Goal: Use online tool/utility

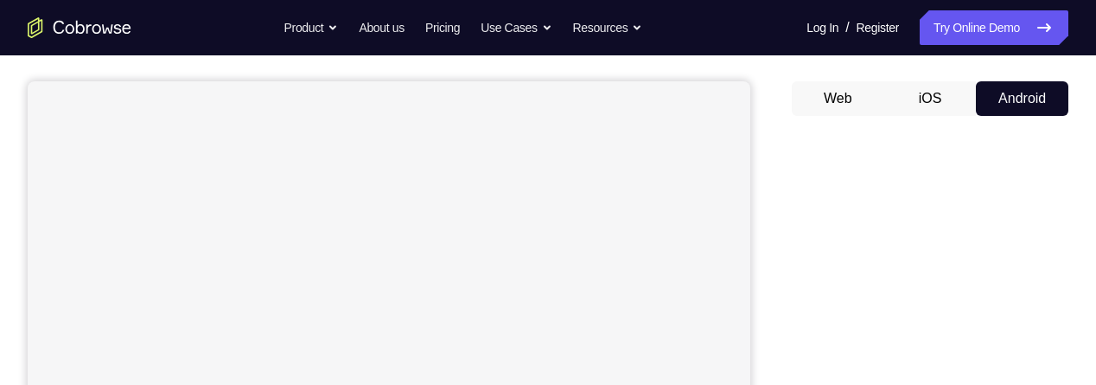
scroll to position [144, 0]
click at [962, 84] on button "iOS" at bounding box center [930, 97] width 92 height 35
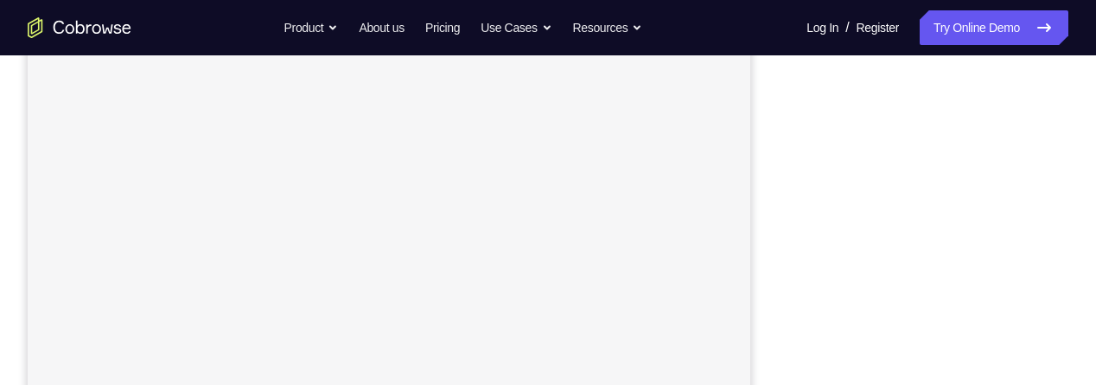
scroll to position [239, 0]
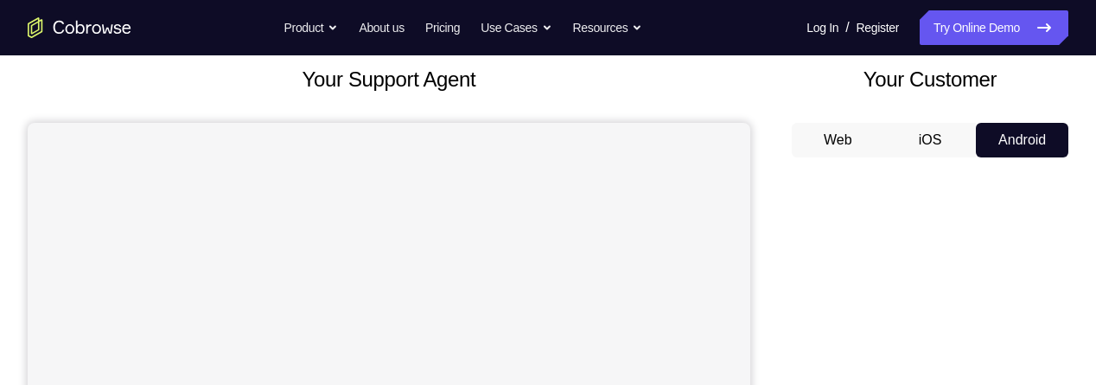
click at [937, 140] on button "iOS" at bounding box center [930, 140] width 92 height 35
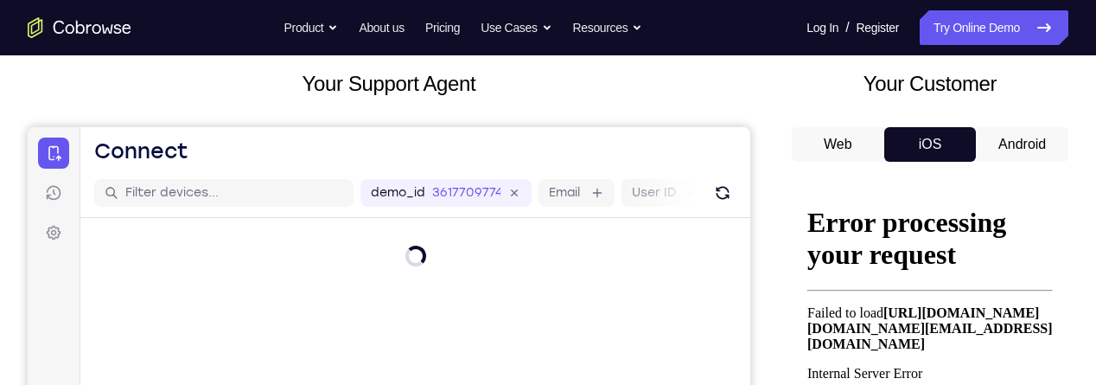
scroll to position [0, 0]
click at [1010, 144] on button "Android" at bounding box center [1022, 144] width 92 height 35
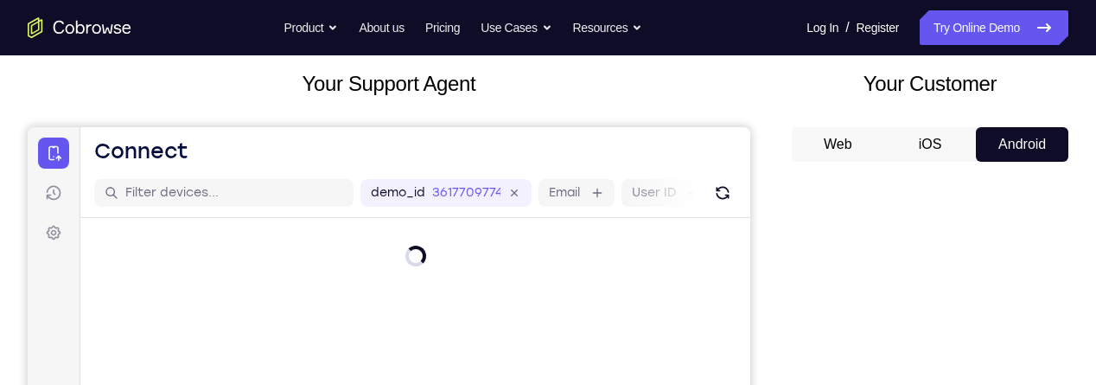
scroll to position [185, 0]
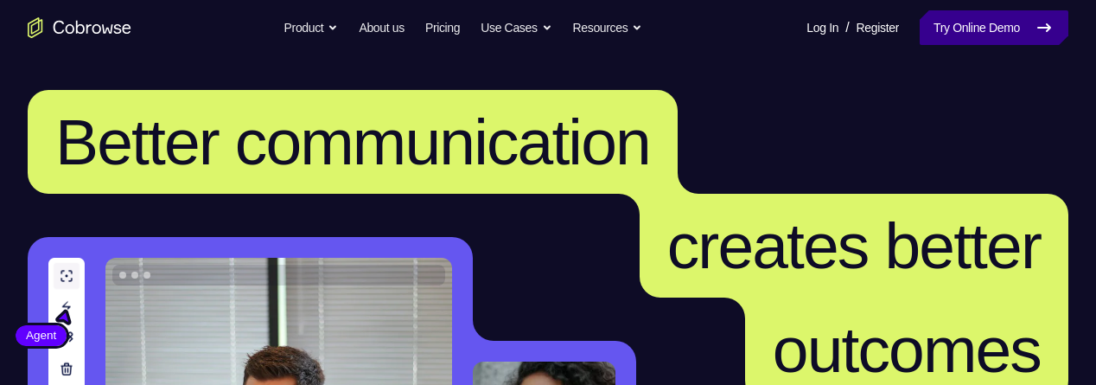
click at [1001, 29] on link "Try Online Demo" at bounding box center [993, 27] width 149 height 35
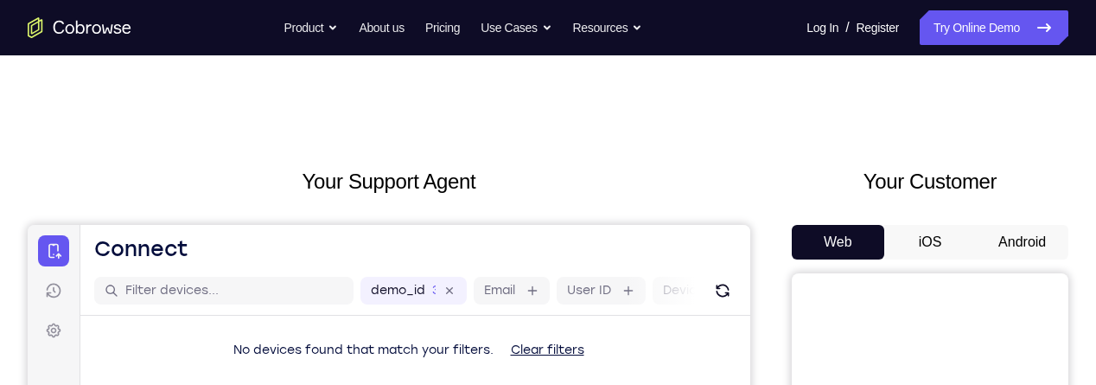
click at [1030, 243] on button "Android" at bounding box center [1022, 242] width 92 height 35
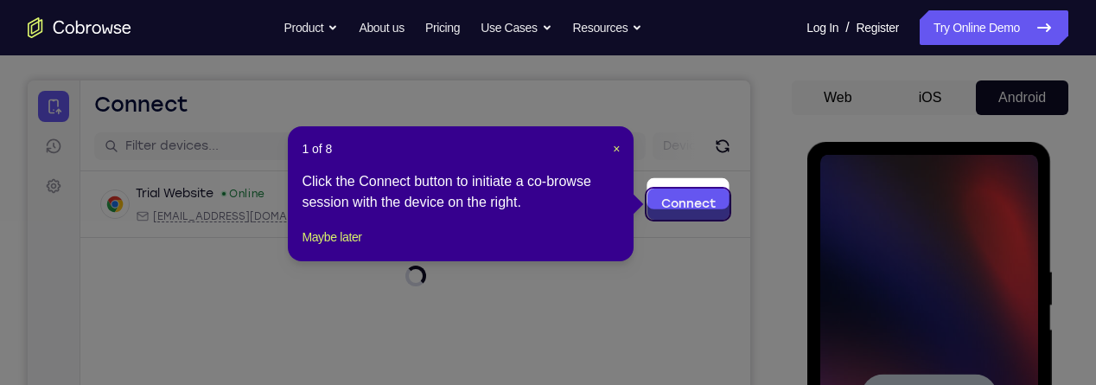
click at [969, 321] on icon at bounding box center [548, 192] width 1096 height 385
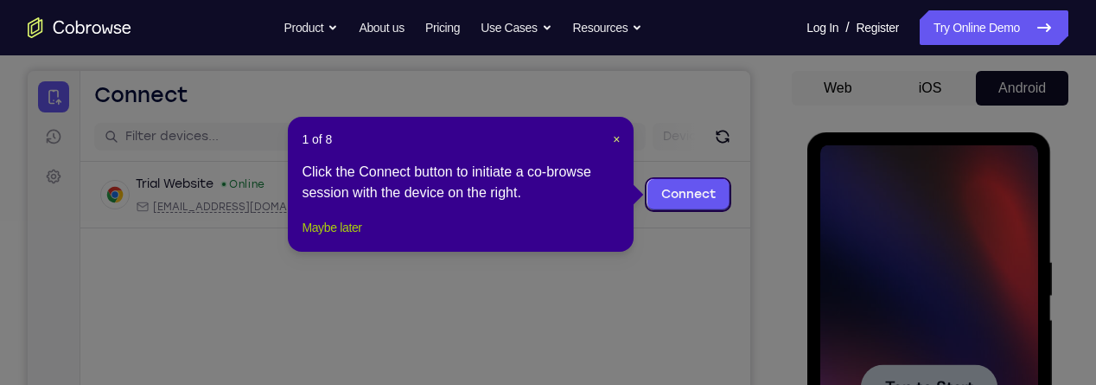
click at [341, 238] on button "Maybe later" at bounding box center [332, 227] width 60 height 21
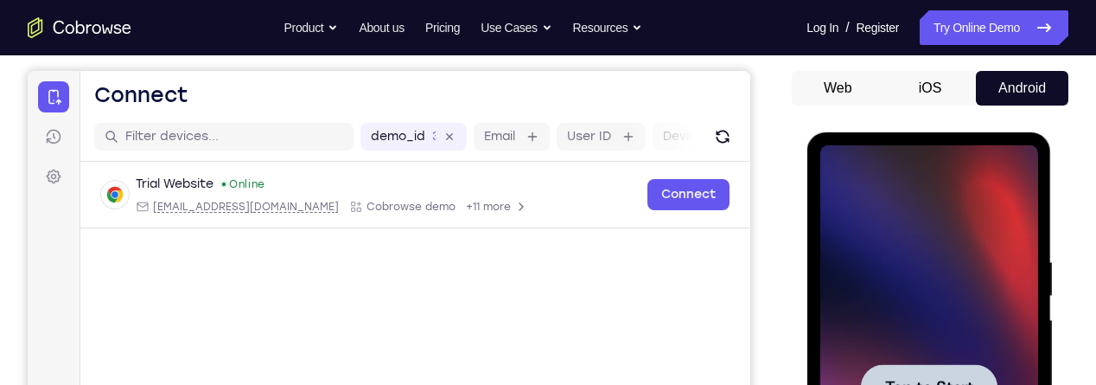
click at [966, 325] on div at bounding box center [928, 387] width 218 height 484
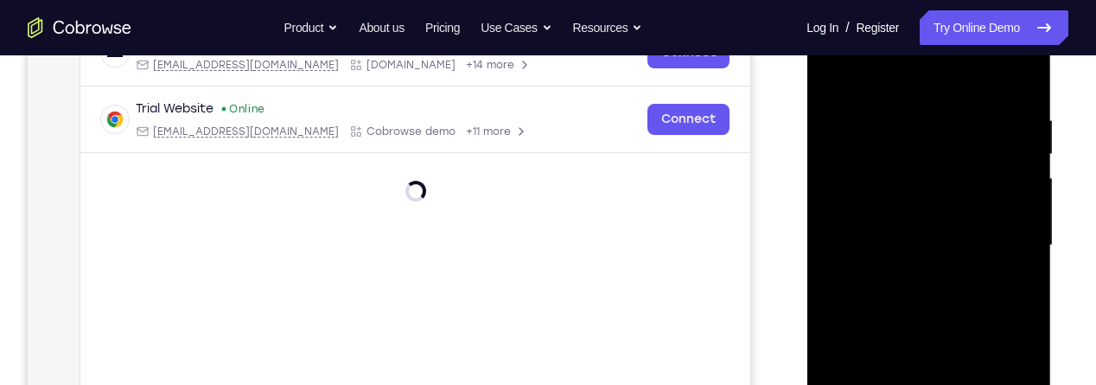
scroll to position [497, 0]
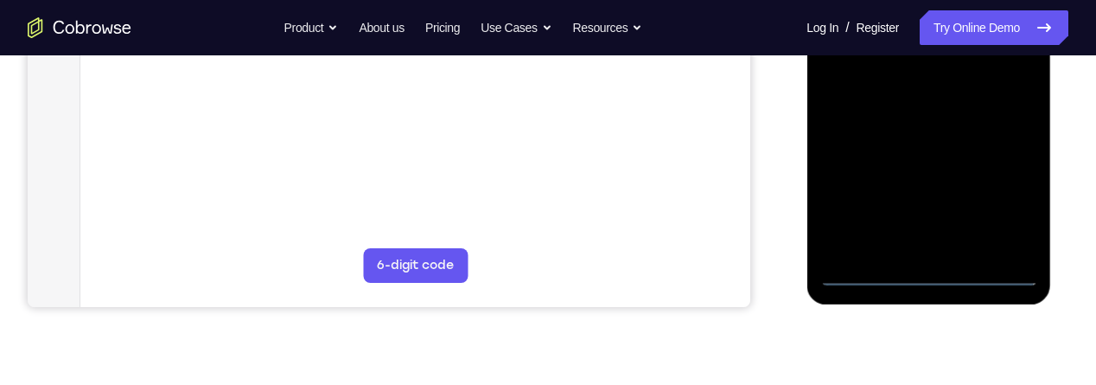
click at [938, 277] on div at bounding box center [928, 44] width 218 height 484
click at [1021, 188] on div at bounding box center [928, 44] width 218 height 484
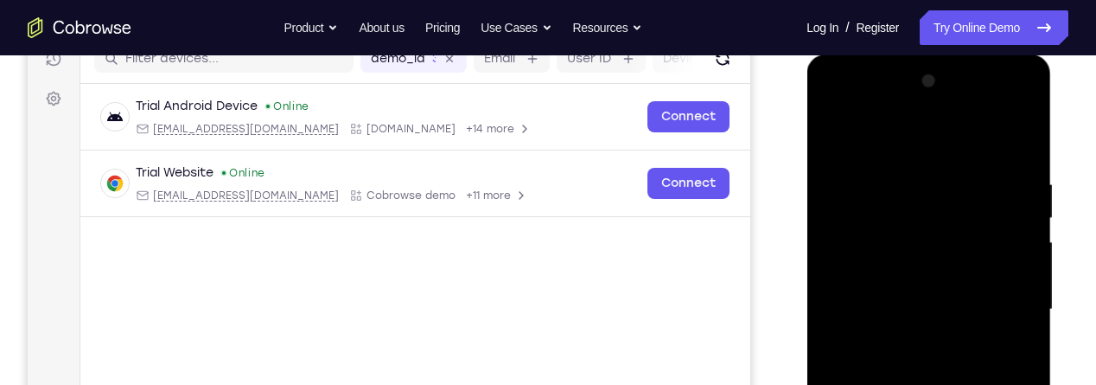
scroll to position [231, 0]
click at [976, 143] on div at bounding box center [928, 310] width 218 height 484
click at [1012, 307] on div at bounding box center [928, 310] width 218 height 484
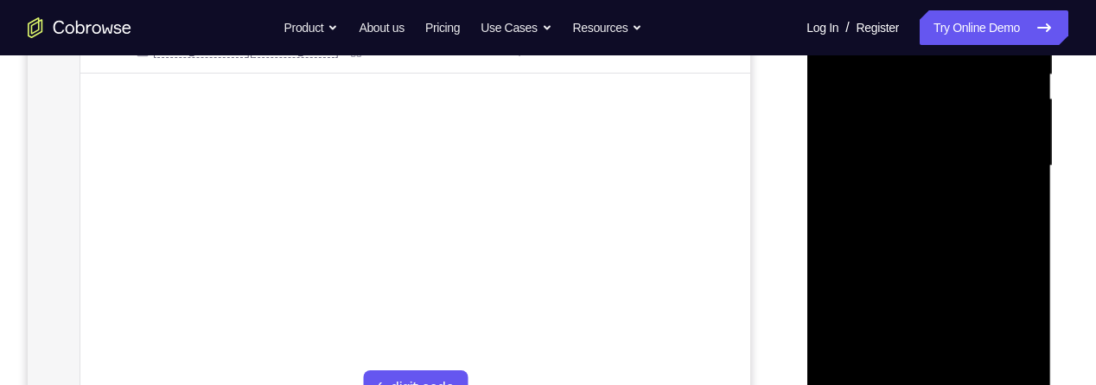
scroll to position [373, 0]
click at [915, 196] on div at bounding box center [928, 168] width 218 height 484
click at [986, 142] on div at bounding box center [928, 168] width 218 height 484
click at [959, 134] on div at bounding box center [928, 168] width 218 height 484
click at [980, 175] on div at bounding box center [928, 168] width 218 height 484
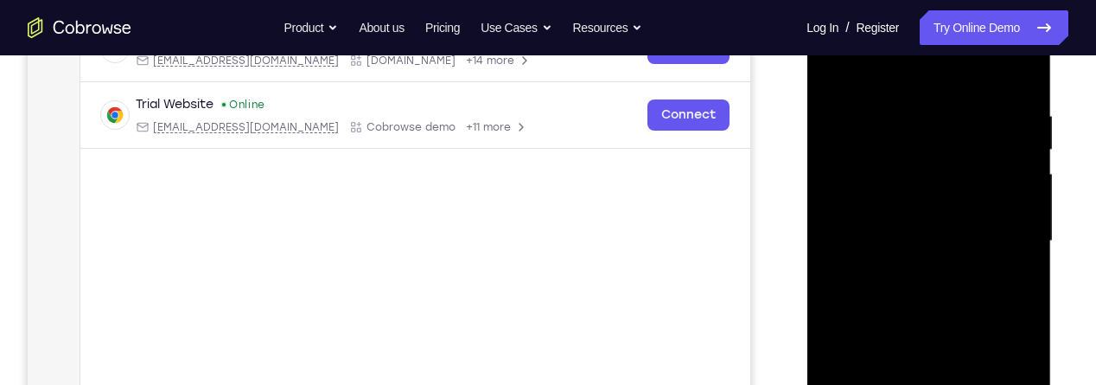
scroll to position [305, 0]
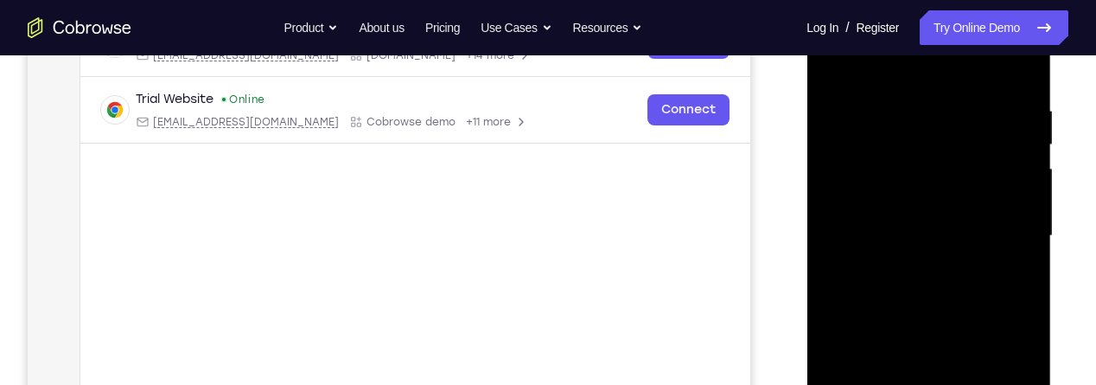
click at [983, 318] on div at bounding box center [928, 236] width 218 height 484
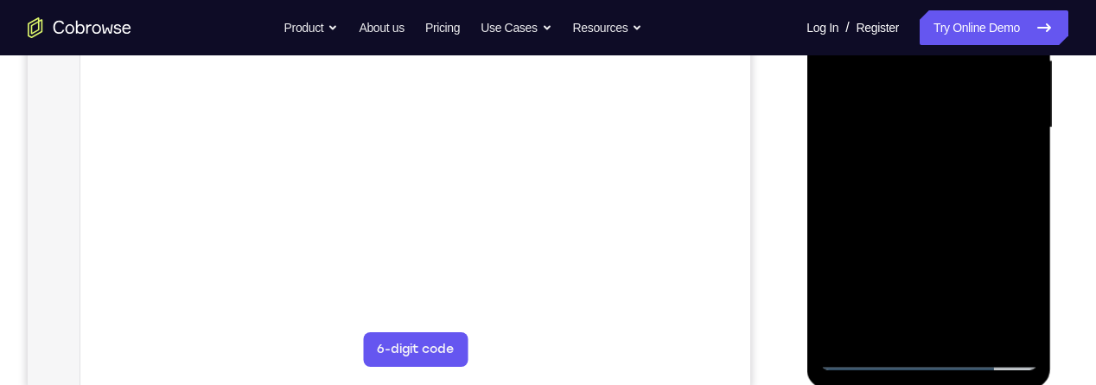
scroll to position [414, 0]
click at [981, 336] on div at bounding box center [928, 127] width 218 height 484
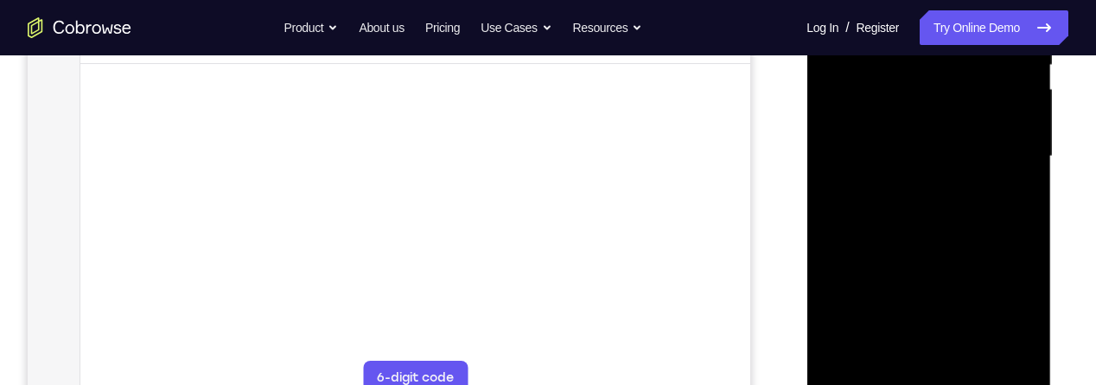
scroll to position [383, 0]
click at [983, 253] on div at bounding box center [928, 158] width 218 height 484
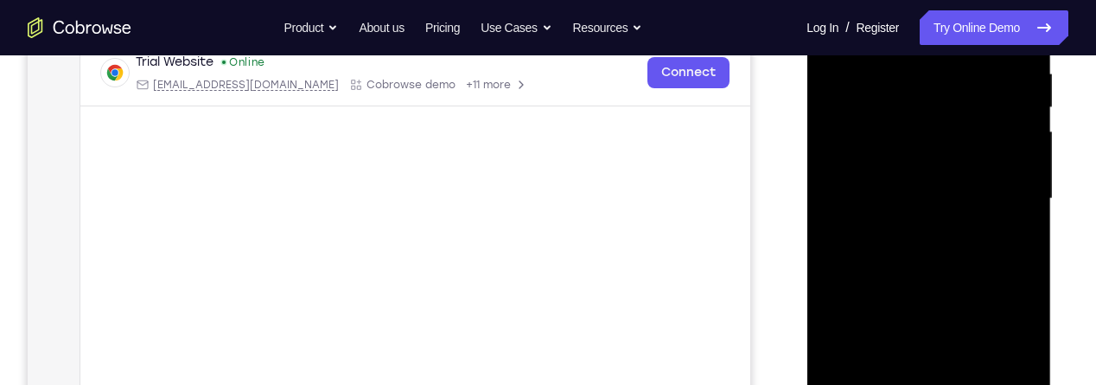
scroll to position [334, 0]
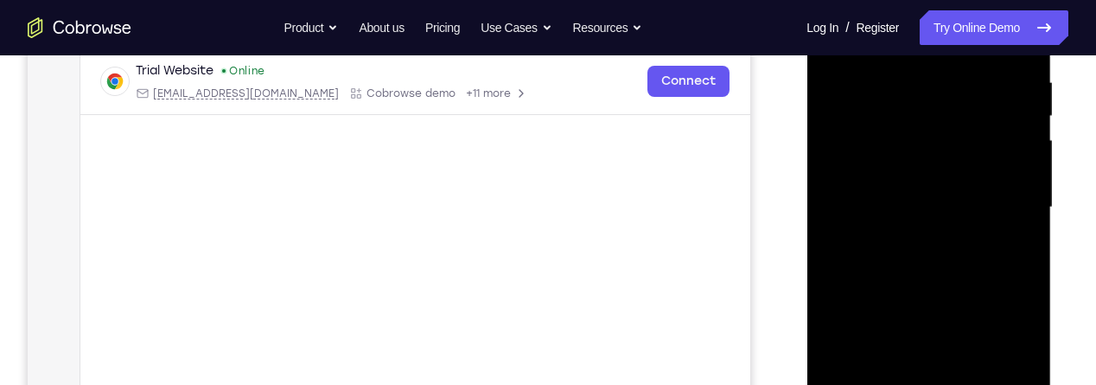
click at [861, 123] on div at bounding box center [928, 207] width 218 height 484
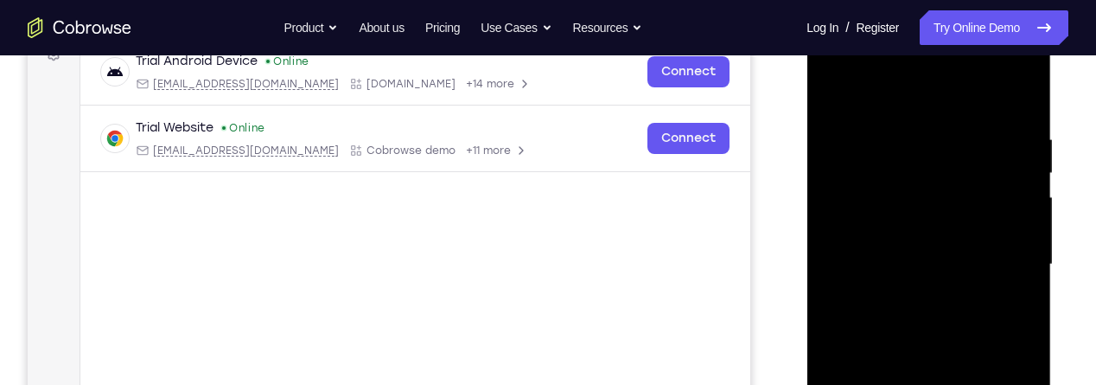
scroll to position [270, 0]
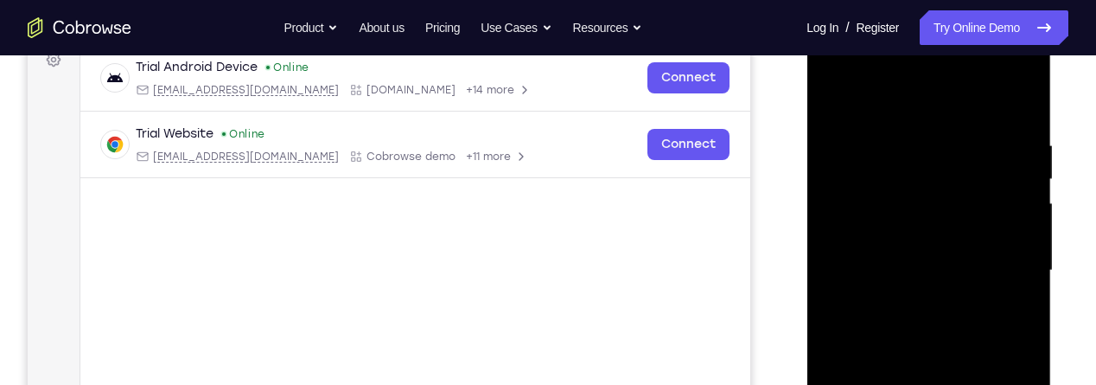
click at [1016, 105] on div at bounding box center [928, 271] width 218 height 484
click at [844, 94] on div at bounding box center [928, 271] width 218 height 484
click at [877, 190] on div at bounding box center [928, 271] width 218 height 484
click at [843, 105] on div at bounding box center [928, 271] width 218 height 484
click at [1036, 299] on div at bounding box center [928, 271] width 218 height 484
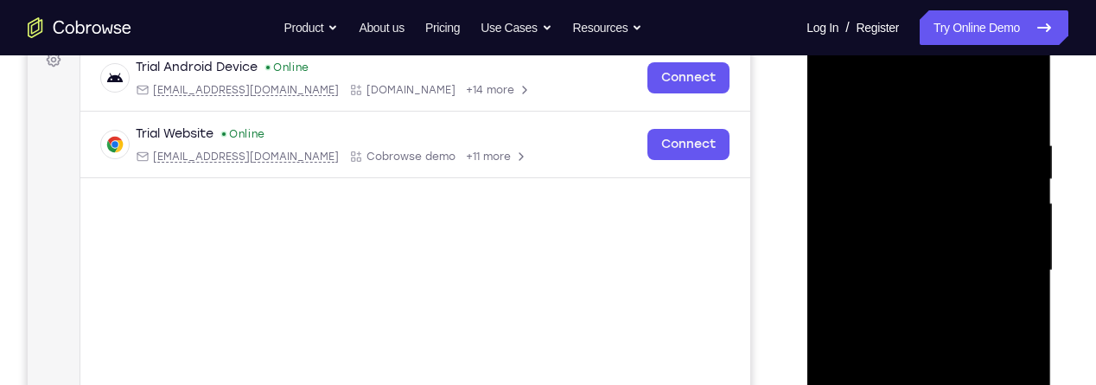
click at [874, 195] on div at bounding box center [928, 271] width 218 height 484
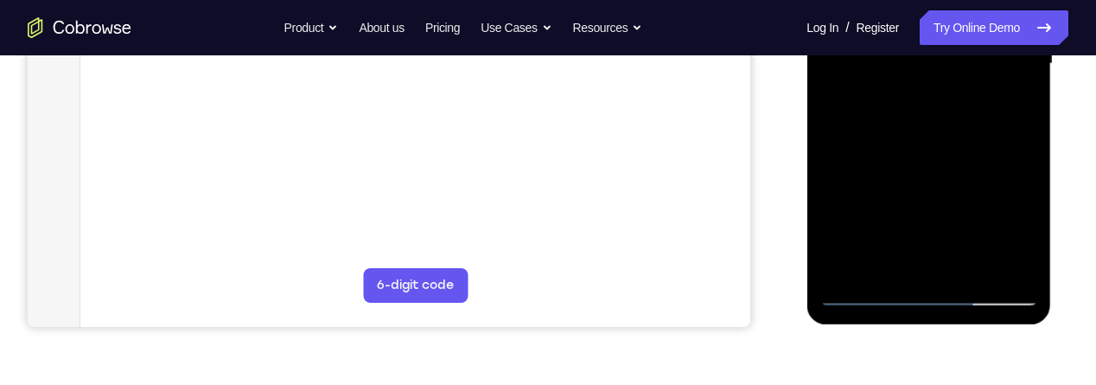
scroll to position [481, 0]
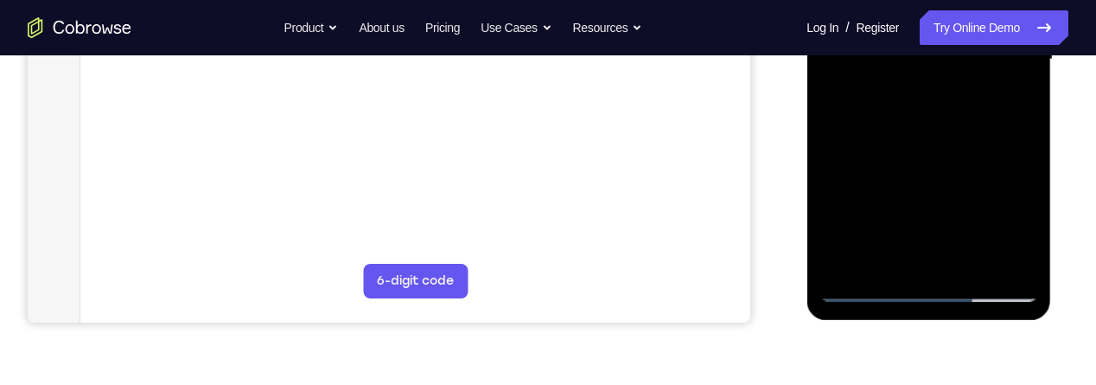
click at [977, 239] on div at bounding box center [928, 60] width 218 height 484
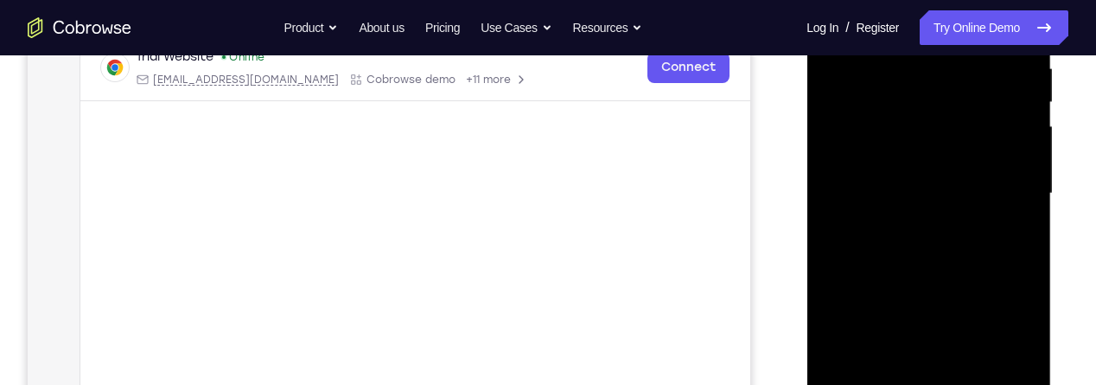
scroll to position [346, 0]
click at [1019, 161] on div at bounding box center [928, 194] width 218 height 484
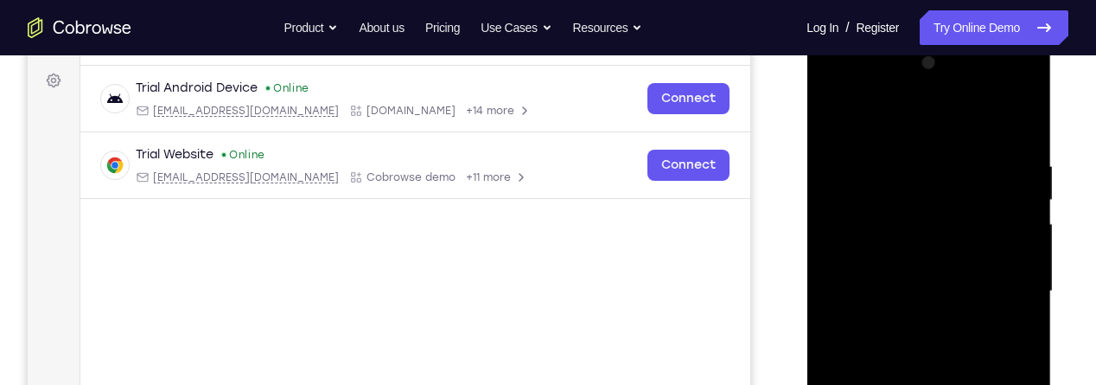
scroll to position [248, 0]
click at [988, 319] on div at bounding box center [928, 293] width 218 height 484
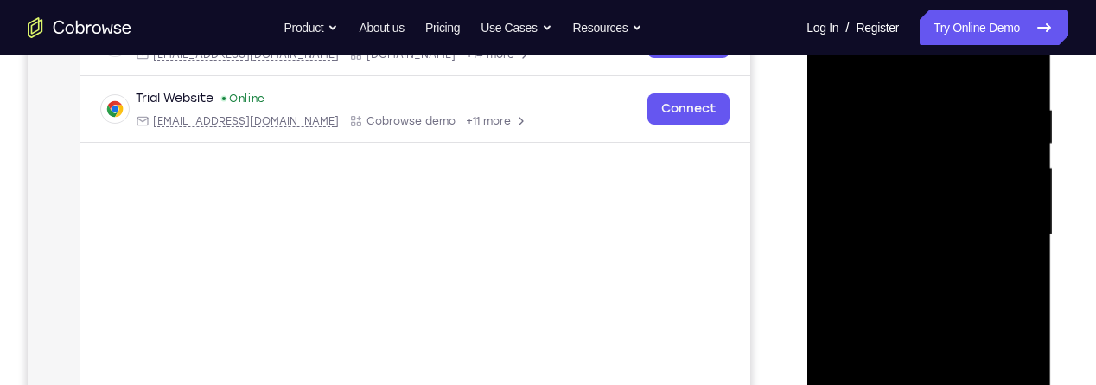
scroll to position [308, 0]
click at [1001, 208] on div at bounding box center [928, 233] width 218 height 484
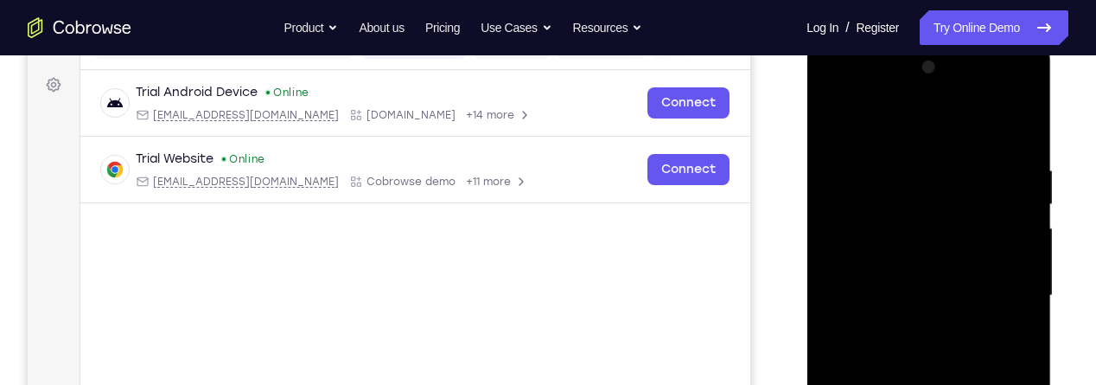
scroll to position [240, 0]
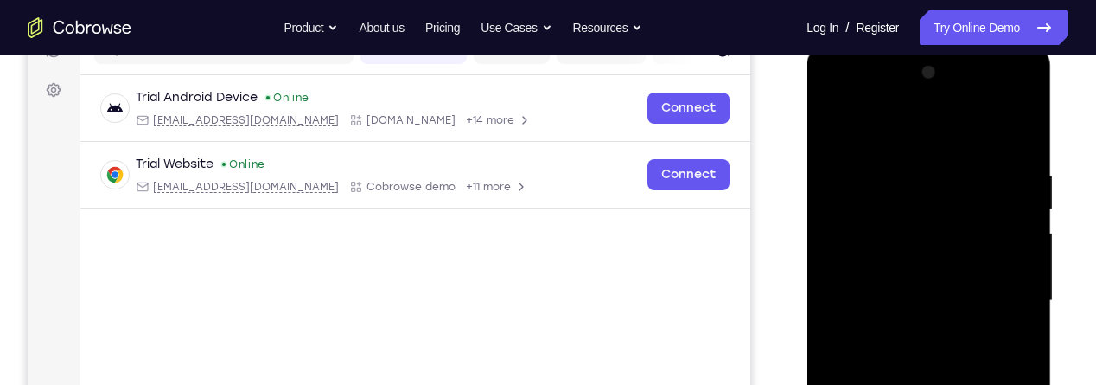
click at [834, 136] on div at bounding box center [928, 301] width 218 height 484
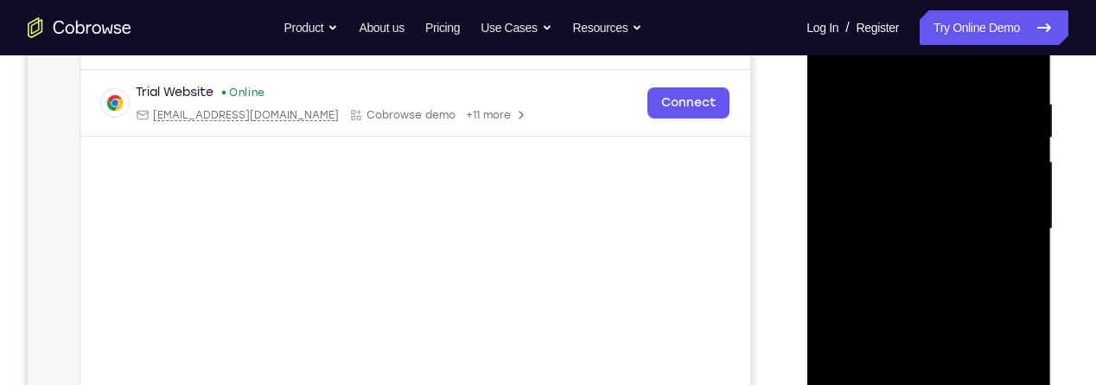
scroll to position [313, 0]
click at [870, 153] on div at bounding box center [928, 228] width 218 height 484
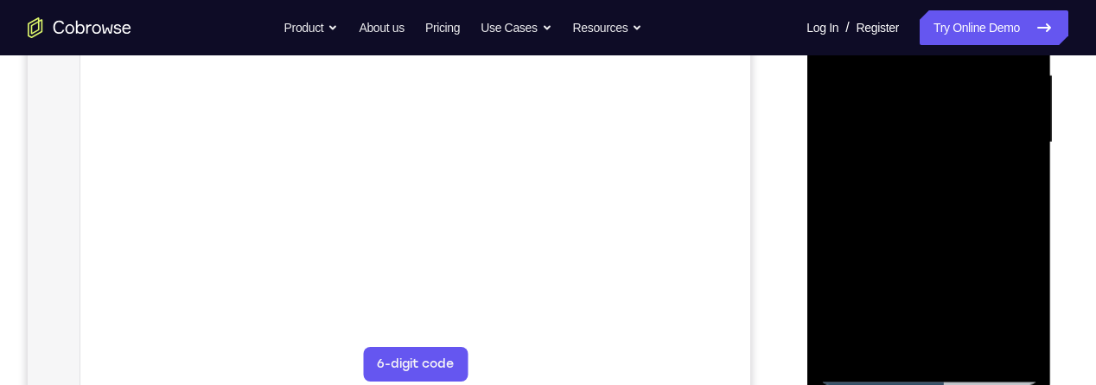
scroll to position [401, 0]
click at [988, 322] on div at bounding box center [928, 140] width 218 height 484
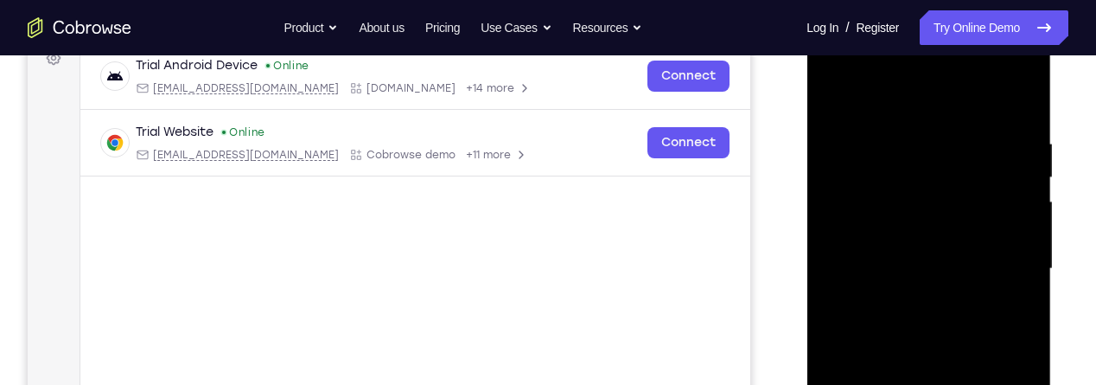
scroll to position [270, 0]
click at [937, 112] on div at bounding box center [928, 271] width 218 height 484
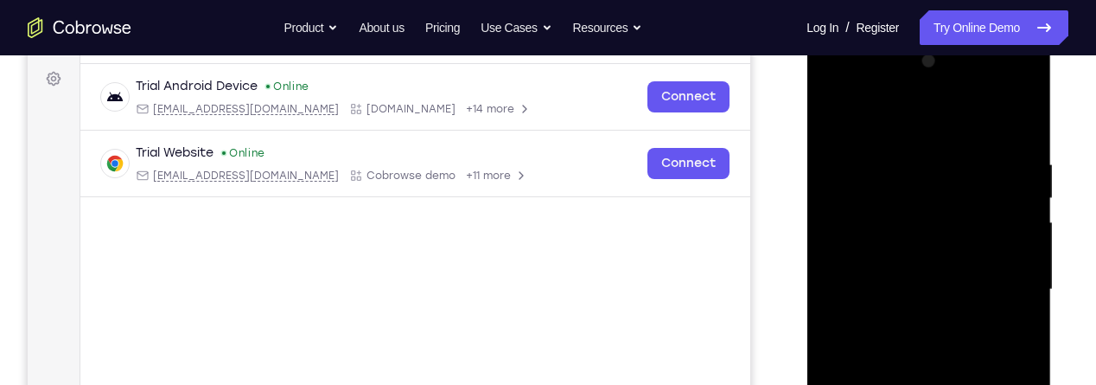
scroll to position [251, 0]
click at [836, 124] on div at bounding box center [928, 290] width 218 height 484
click at [845, 114] on div at bounding box center [928, 290] width 218 height 484
click at [905, 175] on div at bounding box center [928, 290] width 218 height 484
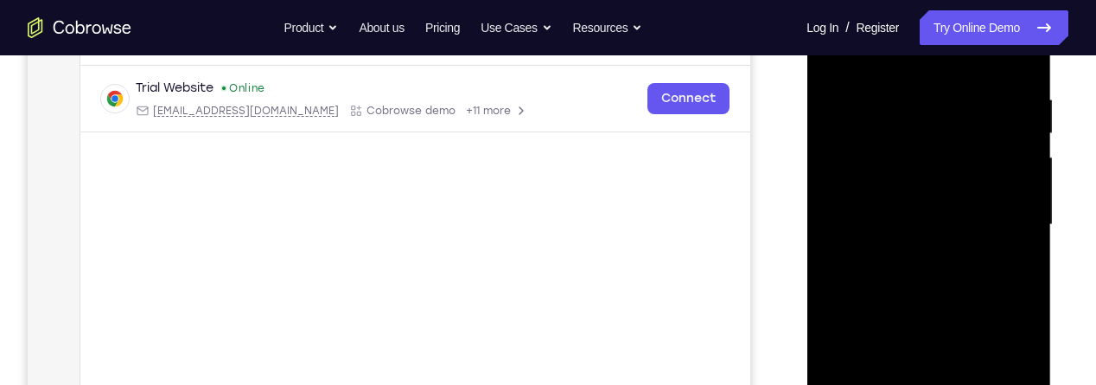
scroll to position [315, 0]
click at [1035, 255] on div at bounding box center [928, 226] width 218 height 484
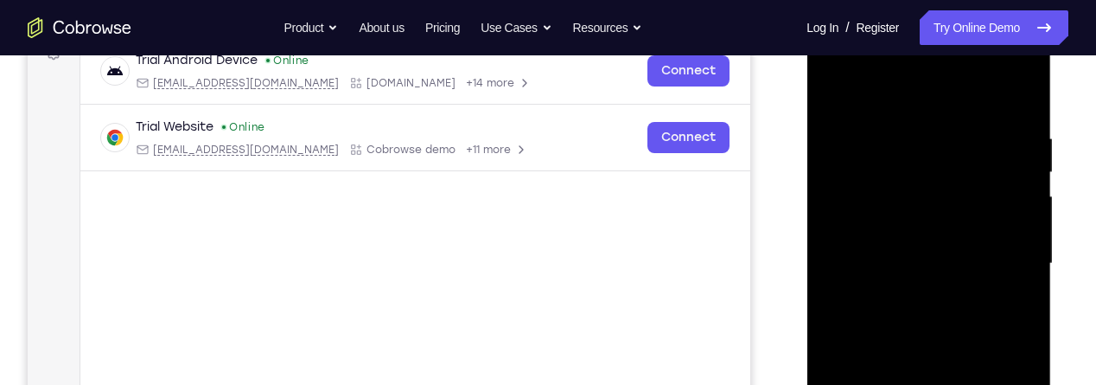
scroll to position [276, 0]
click at [1025, 284] on div at bounding box center [928, 265] width 218 height 484
click at [1034, 266] on div at bounding box center [928, 265] width 218 height 484
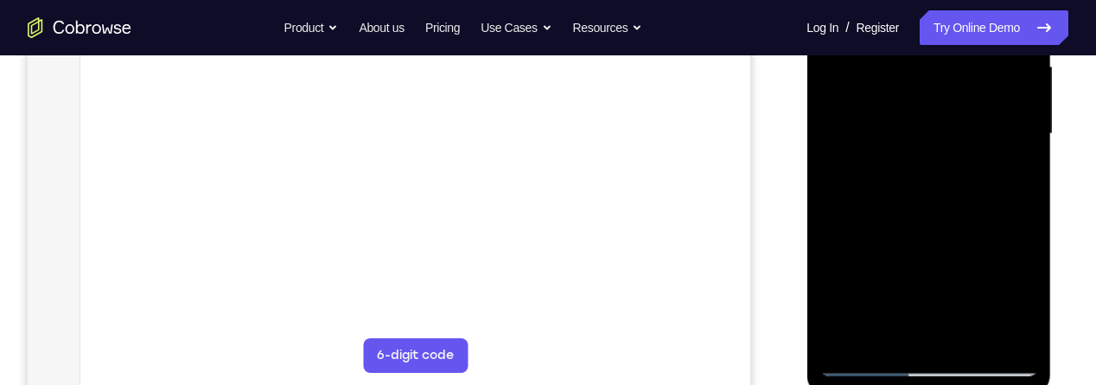
scroll to position [408, 0]
click at [834, 196] on div at bounding box center [928, 133] width 218 height 484
click at [1004, 334] on div at bounding box center [928, 133] width 218 height 484
click at [827, 213] on div at bounding box center [928, 133] width 218 height 484
click at [1001, 341] on div at bounding box center [928, 133] width 218 height 484
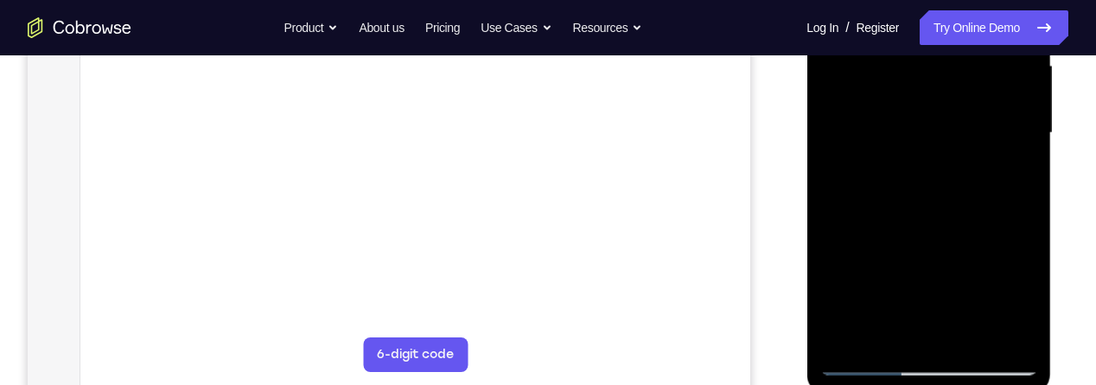
click at [1036, 234] on div at bounding box center [928, 133] width 218 height 484
click at [1036, 241] on div at bounding box center [928, 133] width 218 height 484
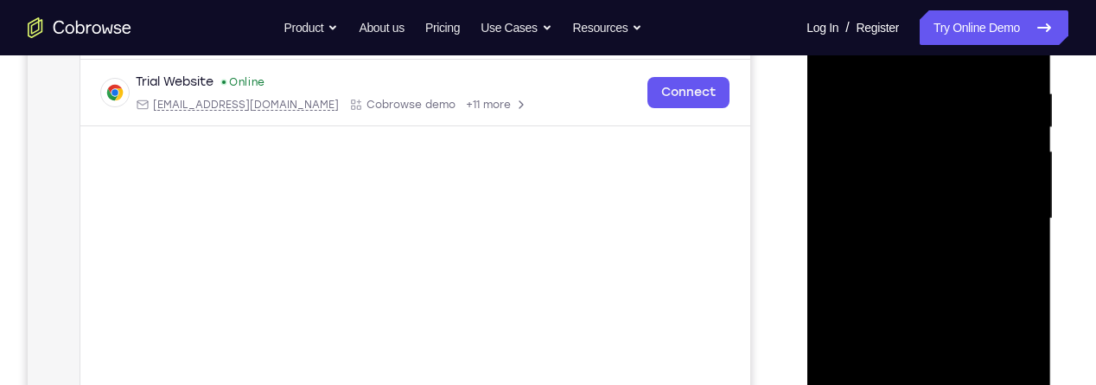
scroll to position [318, 0]
click at [1018, 289] on div at bounding box center [928, 223] width 218 height 484
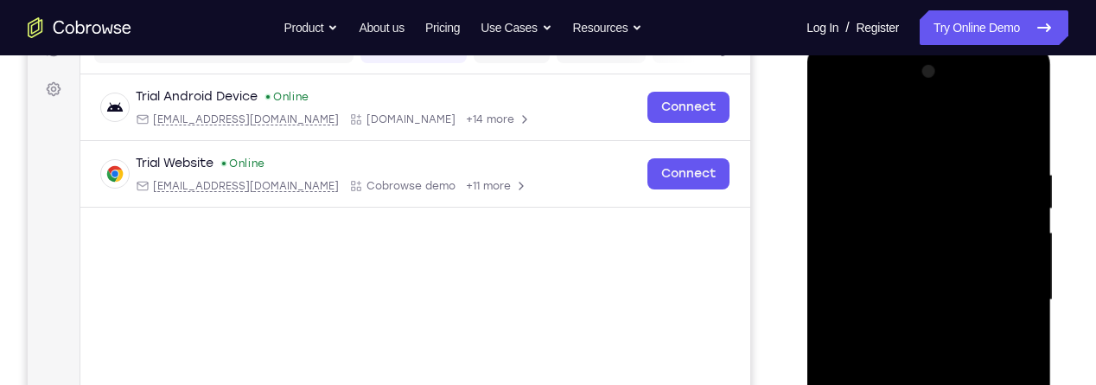
scroll to position [240, 0]
click at [1014, 308] on div at bounding box center [928, 301] width 218 height 484
click at [1015, 309] on div at bounding box center [928, 301] width 218 height 484
click at [1025, 303] on div at bounding box center [928, 301] width 218 height 484
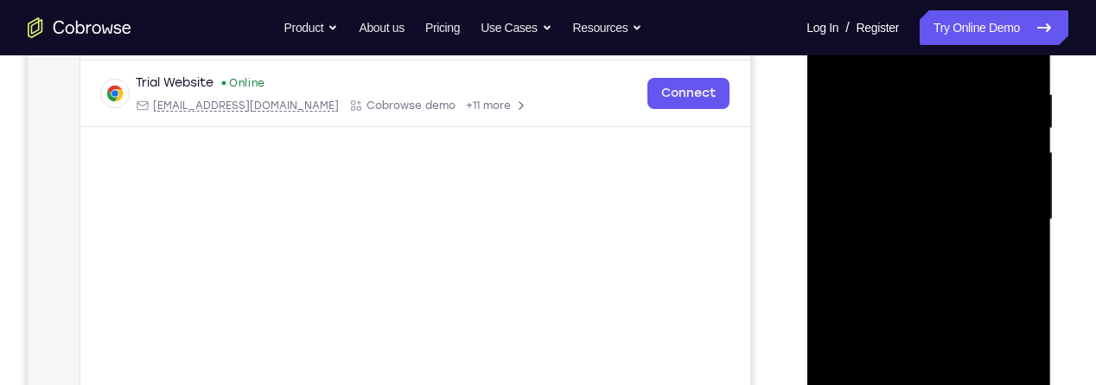
scroll to position [326, 0]
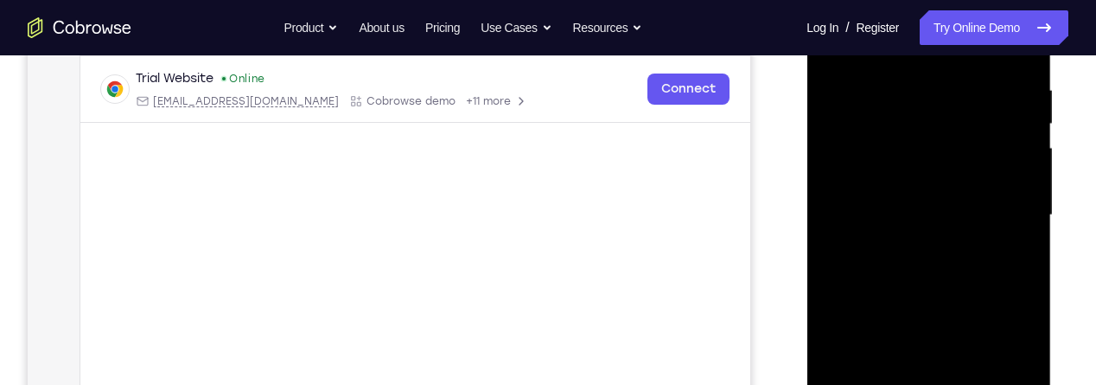
click at [834, 249] on div at bounding box center [928, 215] width 218 height 484
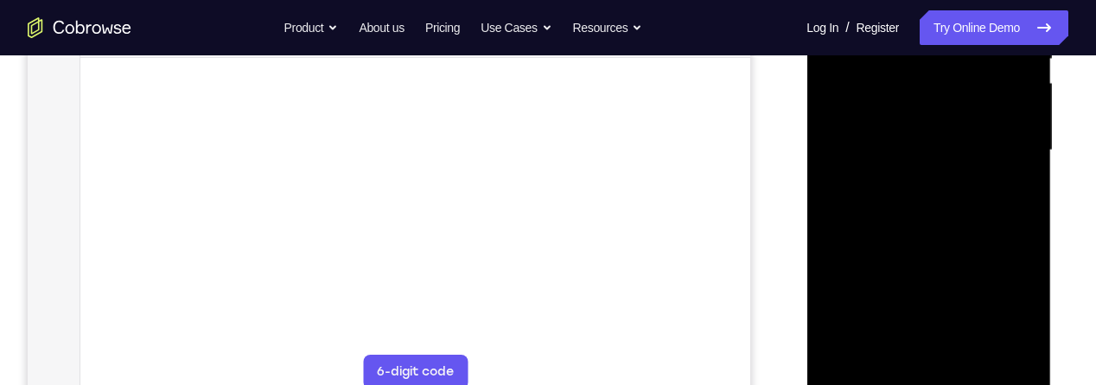
scroll to position [394, 0]
click at [1020, 347] on div at bounding box center [928, 147] width 218 height 484
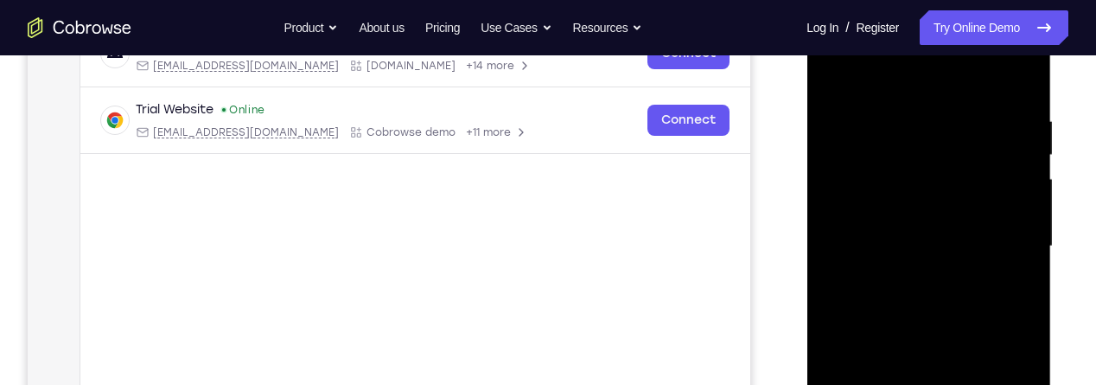
scroll to position [294, 0]
click at [1020, 287] on div at bounding box center [928, 247] width 218 height 484
click at [1021, 279] on div at bounding box center [928, 247] width 218 height 484
click at [1010, 268] on div at bounding box center [928, 247] width 218 height 484
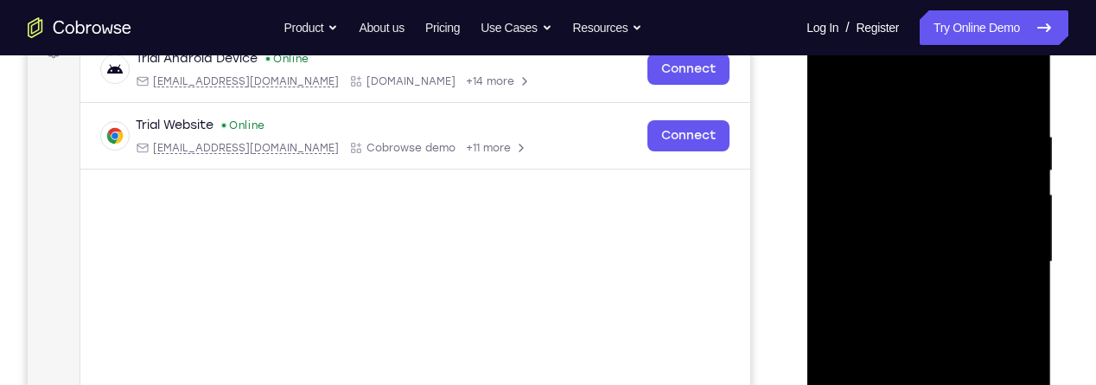
scroll to position [278, 0]
click at [1024, 96] on div at bounding box center [928, 263] width 218 height 484
click at [925, 306] on div at bounding box center [928, 263] width 218 height 484
click at [1025, 232] on div at bounding box center [928, 263] width 218 height 484
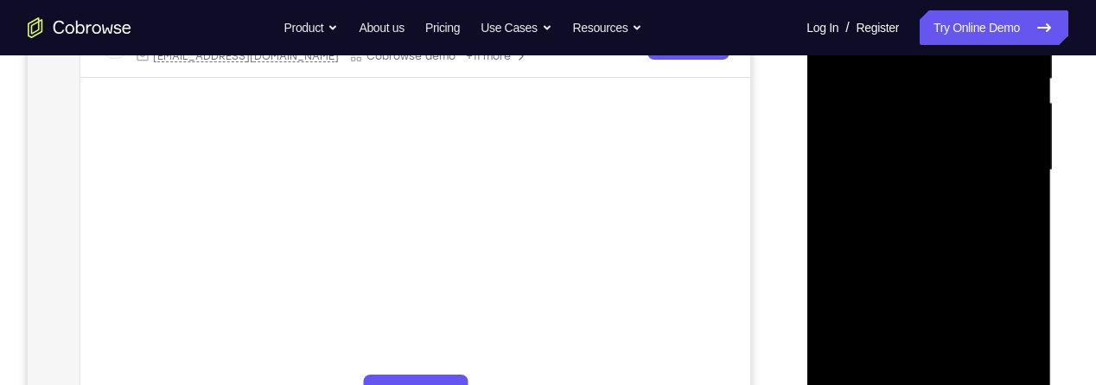
scroll to position [372, 0]
click at [980, 375] on div at bounding box center [928, 169] width 218 height 484
click at [991, 320] on div at bounding box center [928, 169] width 218 height 484
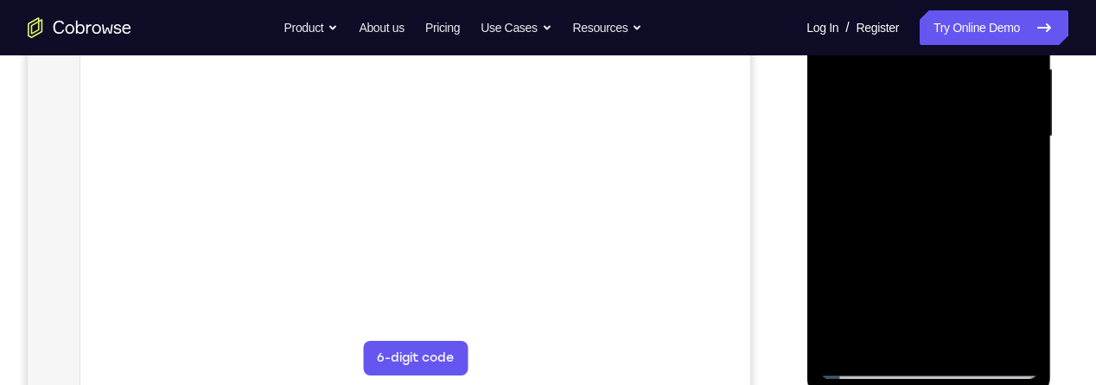
scroll to position [405, 0]
click at [931, 299] on div at bounding box center [928, 136] width 218 height 484
click at [938, 306] on div at bounding box center [928, 136] width 218 height 484
click at [937, 298] on div at bounding box center [928, 136] width 218 height 484
click at [1011, 188] on div at bounding box center [928, 136] width 218 height 484
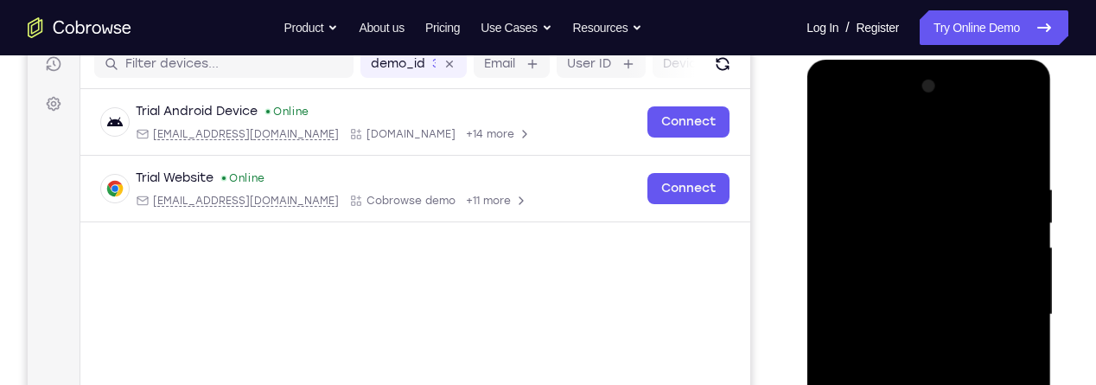
scroll to position [213, 0]
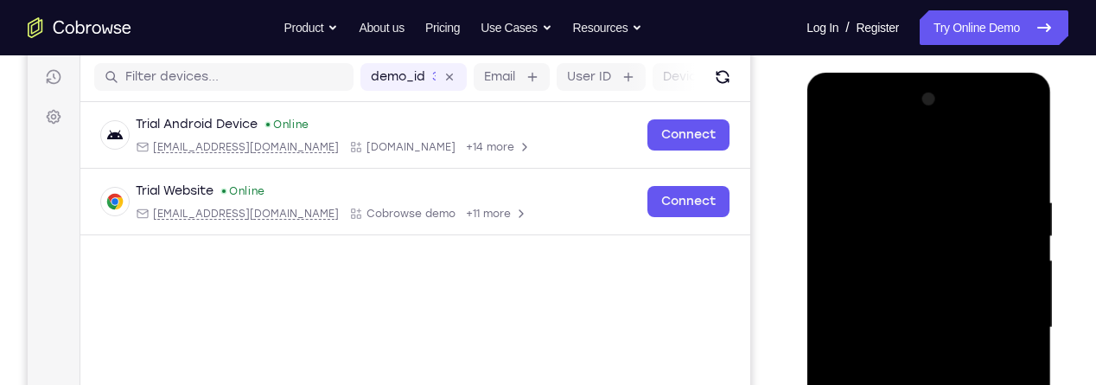
click at [835, 161] on div at bounding box center [928, 328] width 218 height 484
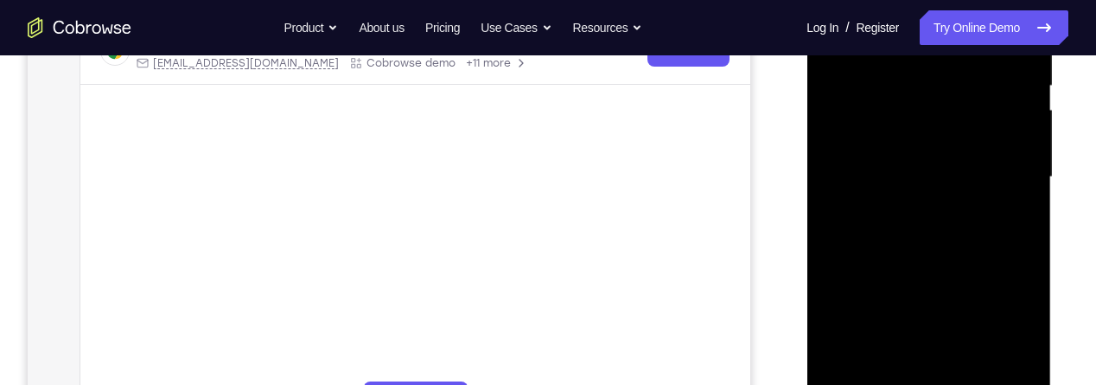
scroll to position [372, 0]
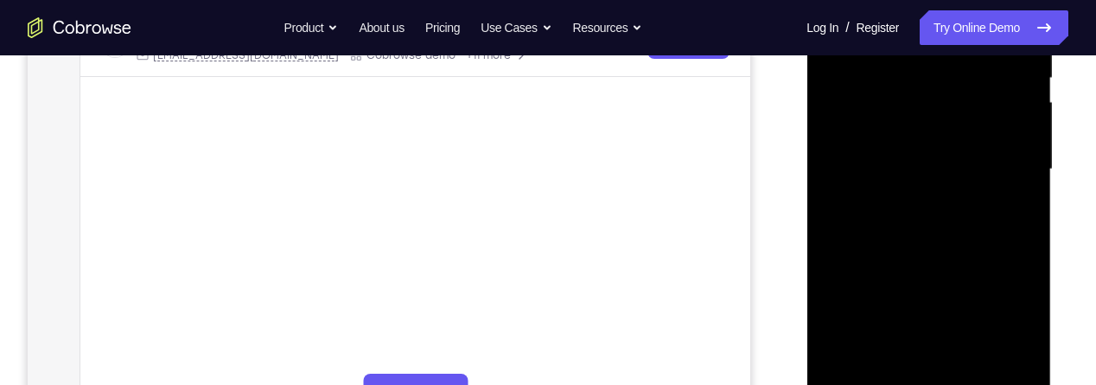
click at [969, 271] on div at bounding box center [928, 169] width 218 height 484
click at [991, 315] on div at bounding box center [928, 169] width 218 height 484
click at [912, 336] on div at bounding box center [928, 169] width 218 height 484
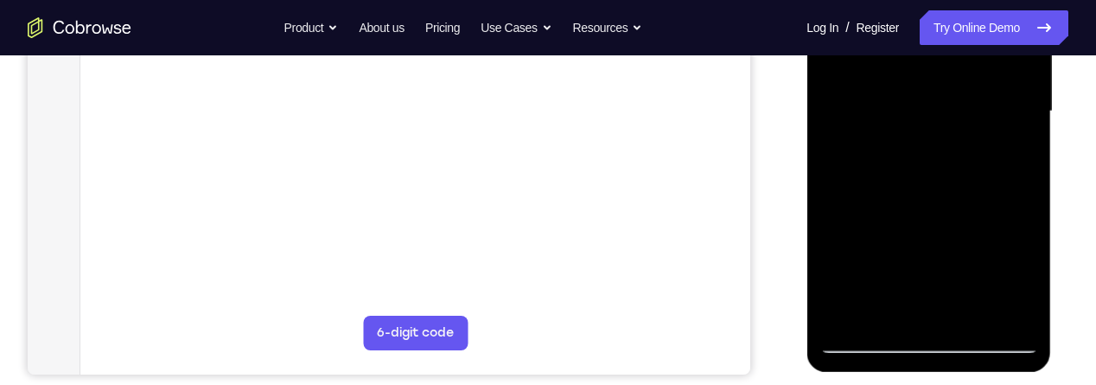
scroll to position [433, 0]
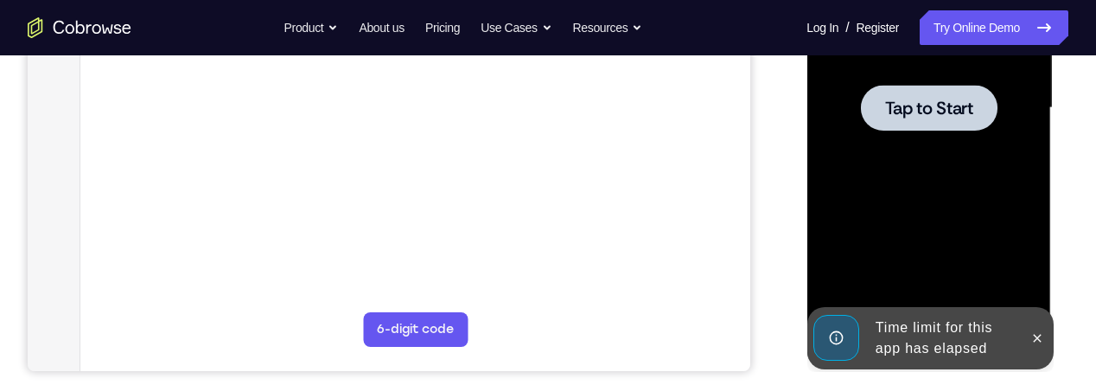
click at [911, 272] on div at bounding box center [928, 108] width 218 height 484
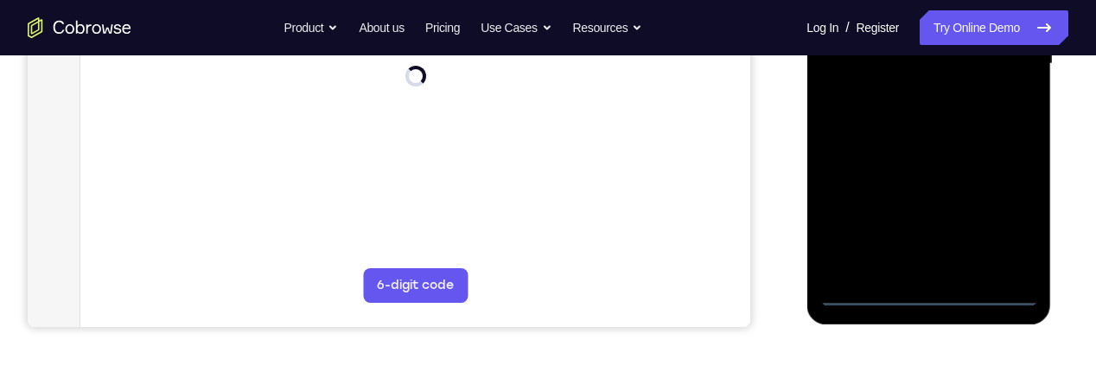
scroll to position [487, 0]
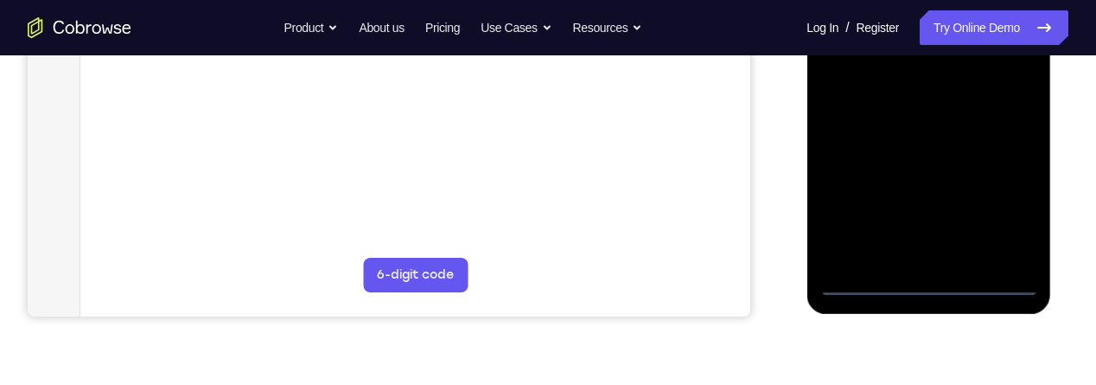
click at [934, 288] on div at bounding box center [928, 54] width 218 height 484
click at [1014, 202] on div at bounding box center [928, 54] width 218 height 484
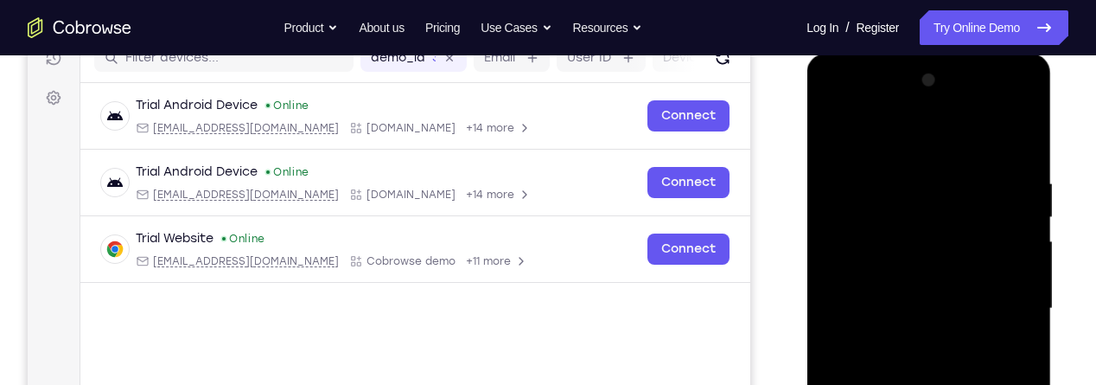
scroll to position [227, 0]
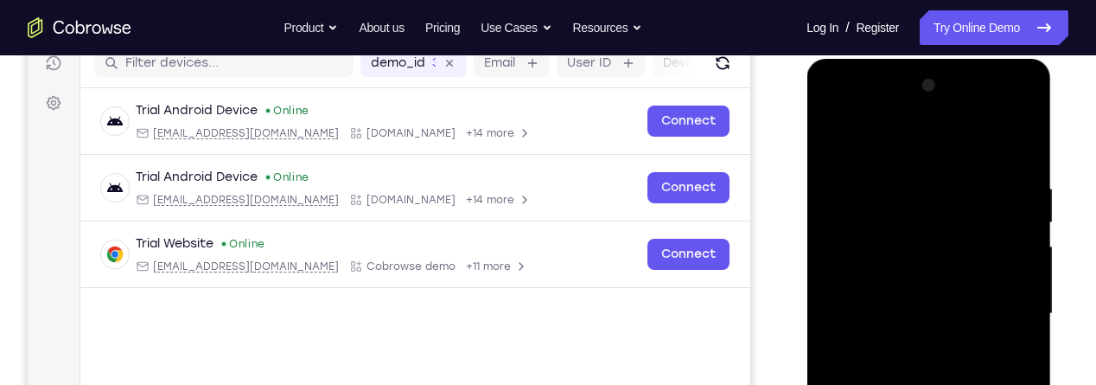
click at [951, 139] on div at bounding box center [928, 314] width 218 height 484
click at [1008, 311] on div at bounding box center [928, 314] width 218 height 484
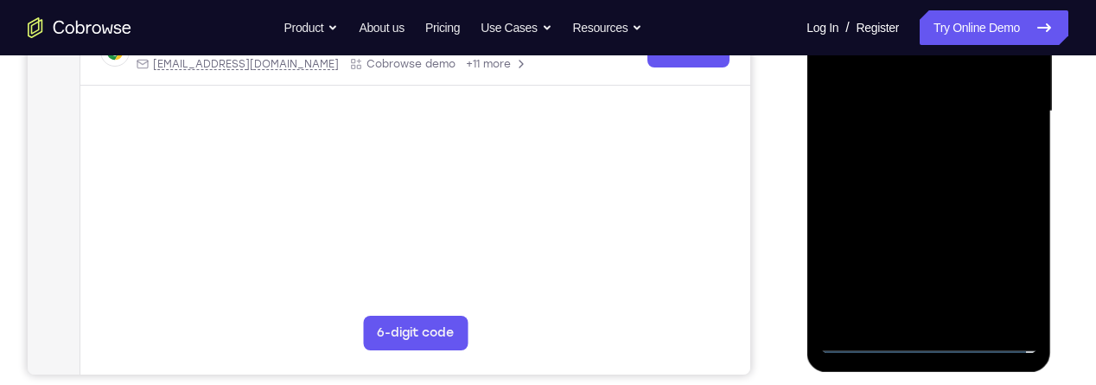
scroll to position [441, 0]
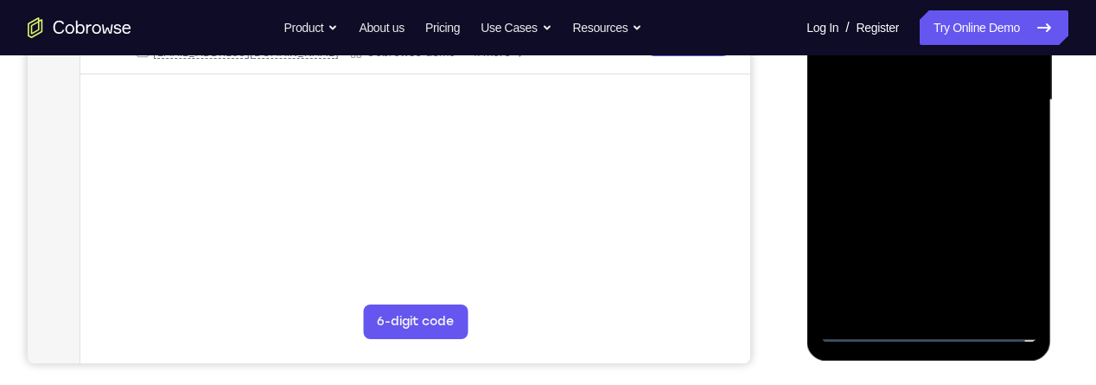
click at [916, 302] on div at bounding box center [928, 100] width 218 height 484
click at [1014, 81] on div at bounding box center [928, 100] width 218 height 484
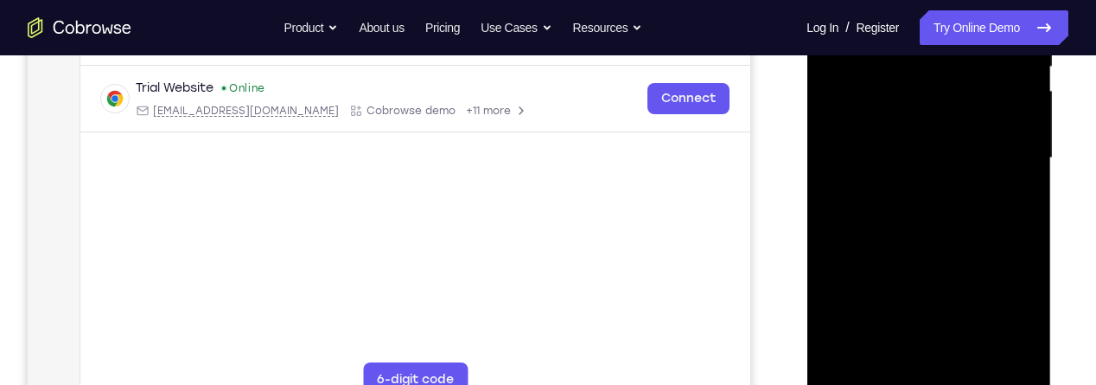
scroll to position [382, 0]
click at [996, 135] on div at bounding box center [928, 159] width 218 height 484
click at [1001, 154] on div at bounding box center [928, 159] width 218 height 484
click at [982, 218] on div at bounding box center [928, 159] width 218 height 484
click at [988, 205] on div at bounding box center [928, 159] width 218 height 484
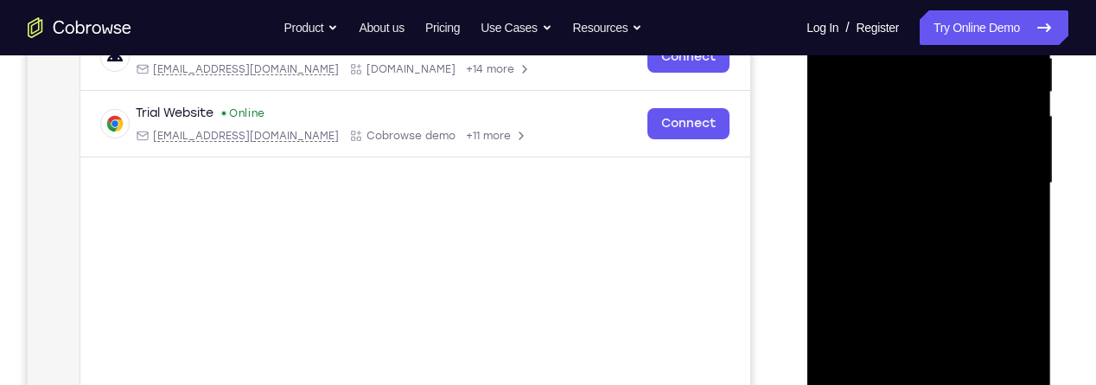
scroll to position [357, 0]
click at [984, 251] on div at bounding box center [928, 184] width 218 height 484
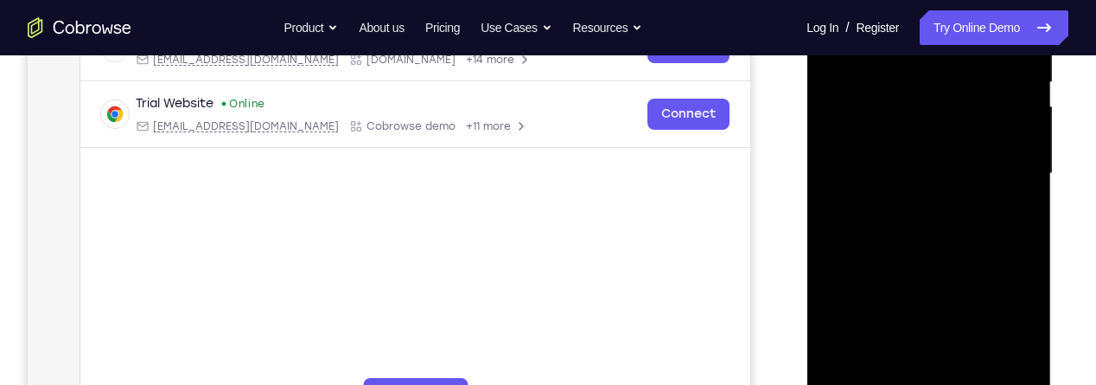
scroll to position [368, 0]
click at [988, 245] on div at bounding box center [928, 173] width 218 height 484
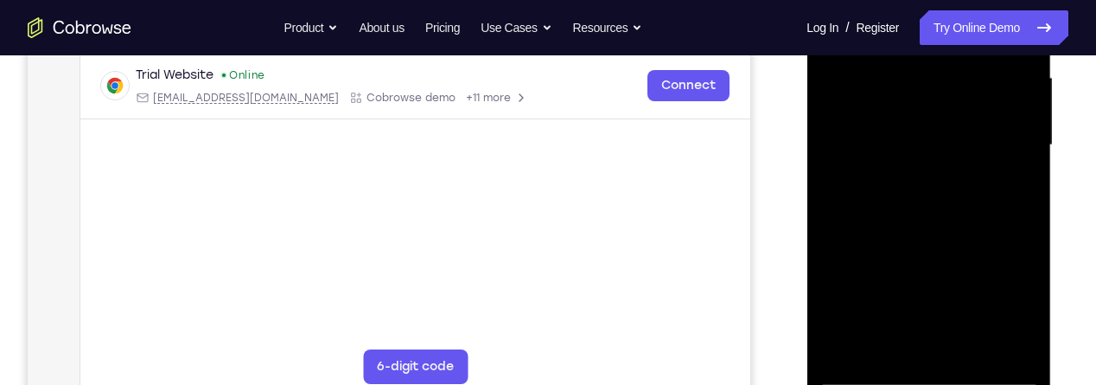
scroll to position [397, 0]
click at [982, 351] on div at bounding box center [928, 144] width 218 height 484
click at [997, 232] on div at bounding box center [928, 144] width 218 height 484
click at [982, 171] on div at bounding box center [928, 144] width 218 height 484
click at [952, 305] on div at bounding box center [928, 144] width 218 height 484
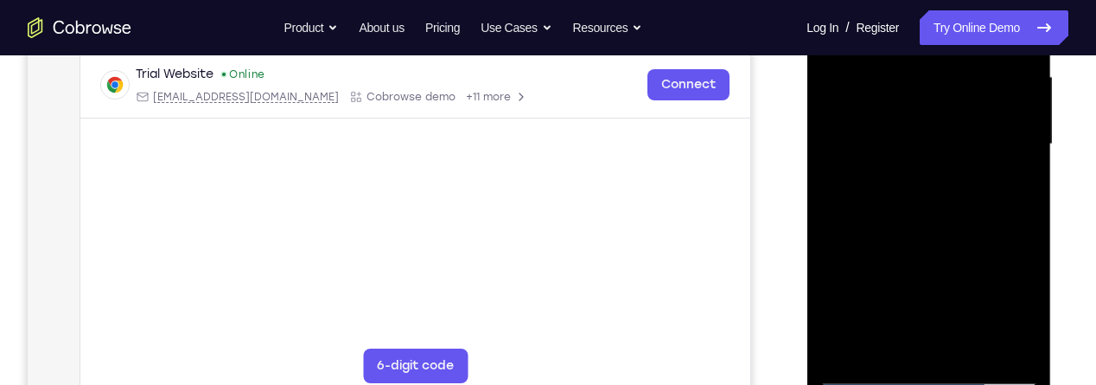
click at [940, 235] on div at bounding box center [928, 144] width 218 height 484
click at [947, 240] on div at bounding box center [928, 144] width 218 height 484
click at [938, 240] on div at bounding box center [928, 144] width 218 height 484
click at [898, 343] on div at bounding box center [928, 144] width 218 height 484
click at [895, 346] on div at bounding box center [928, 144] width 218 height 484
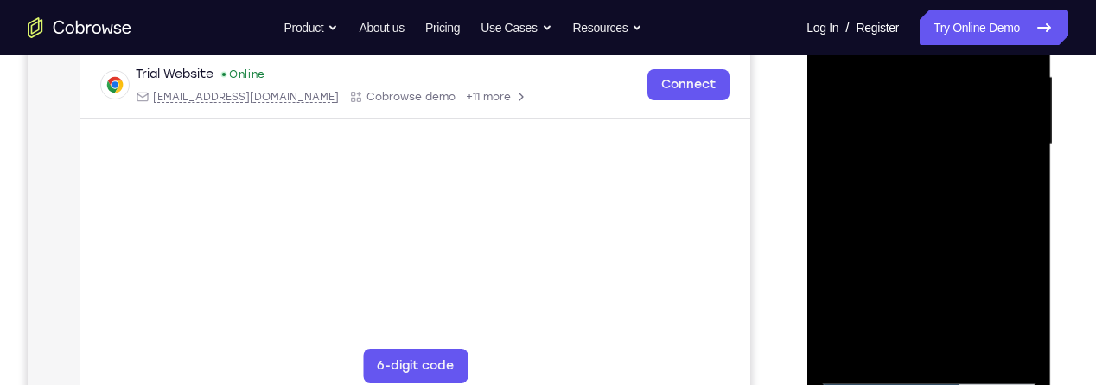
click at [891, 341] on div at bounding box center [928, 144] width 218 height 484
click at [896, 342] on div at bounding box center [928, 144] width 218 height 484
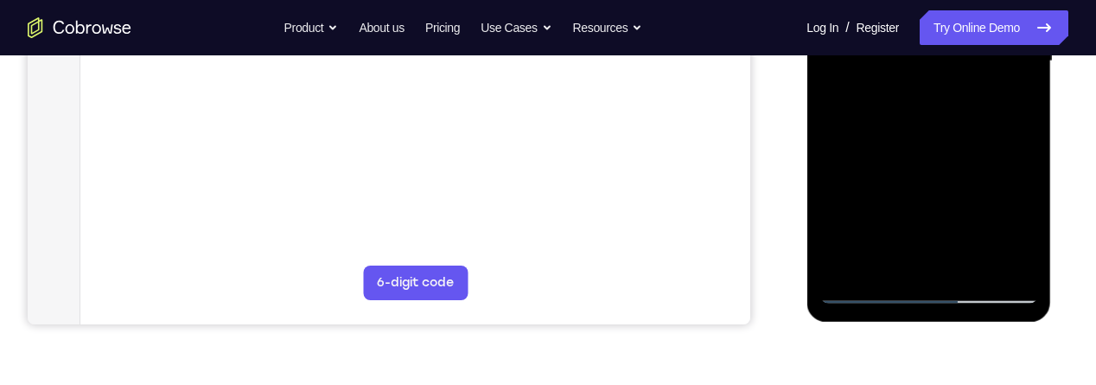
scroll to position [490, 0]
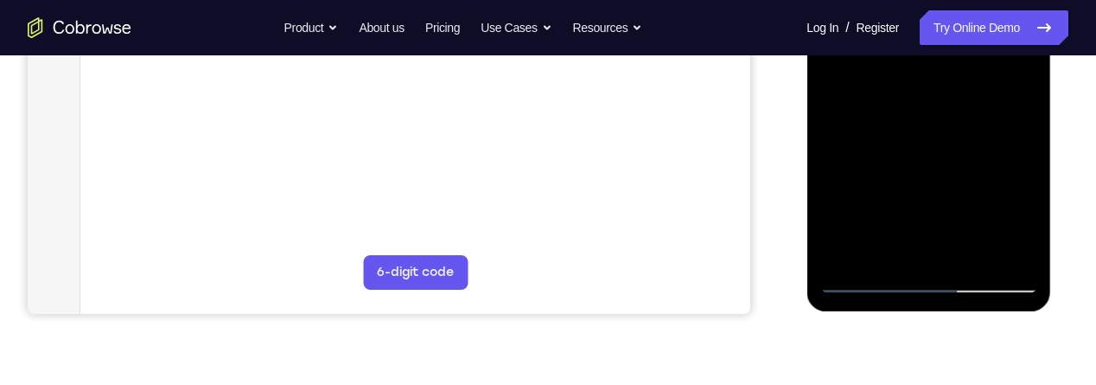
click at [890, 254] on div at bounding box center [928, 51] width 218 height 484
click at [896, 252] on div at bounding box center [928, 51] width 218 height 484
click at [958, 153] on div at bounding box center [928, 51] width 218 height 484
click at [960, 154] on div at bounding box center [928, 51] width 218 height 484
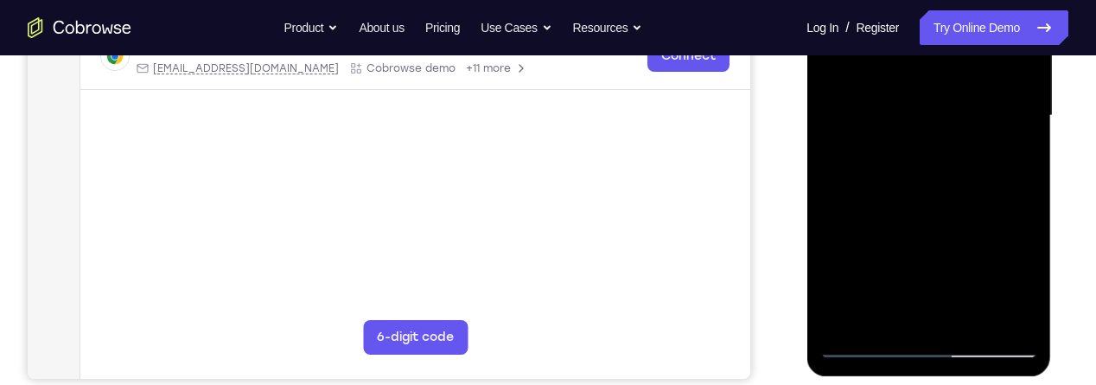
scroll to position [420, 0]
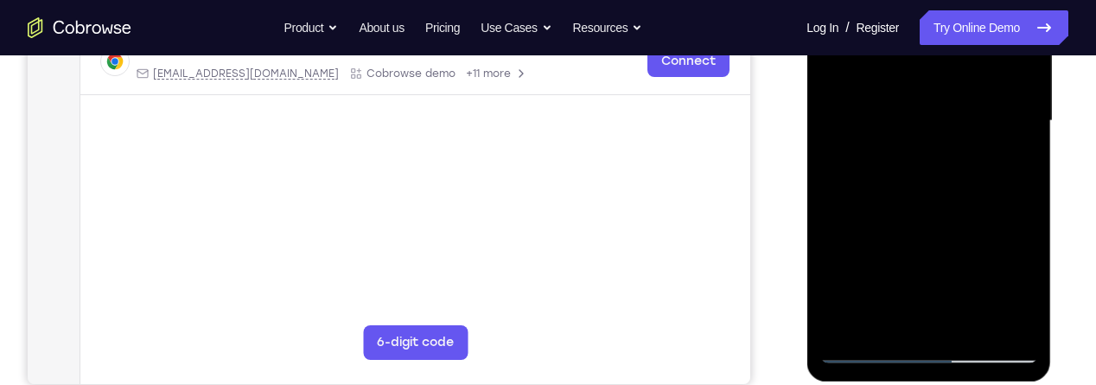
click at [1016, 156] on div at bounding box center [928, 121] width 218 height 484
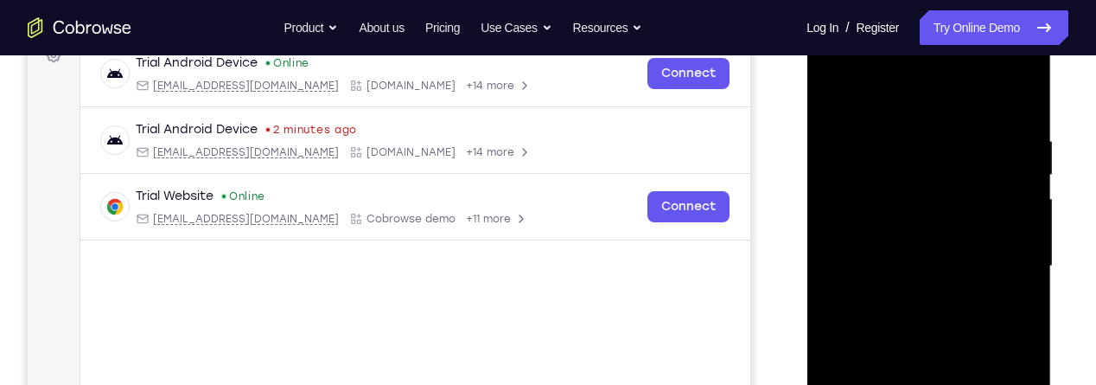
scroll to position [273, 0]
click at [844, 95] on div at bounding box center [928, 268] width 218 height 484
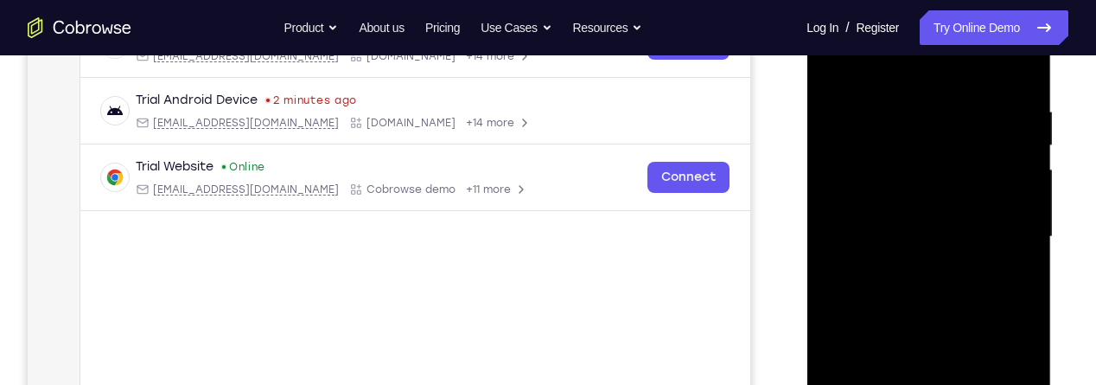
scroll to position [306, 0]
click at [973, 265] on div at bounding box center [928, 235] width 218 height 484
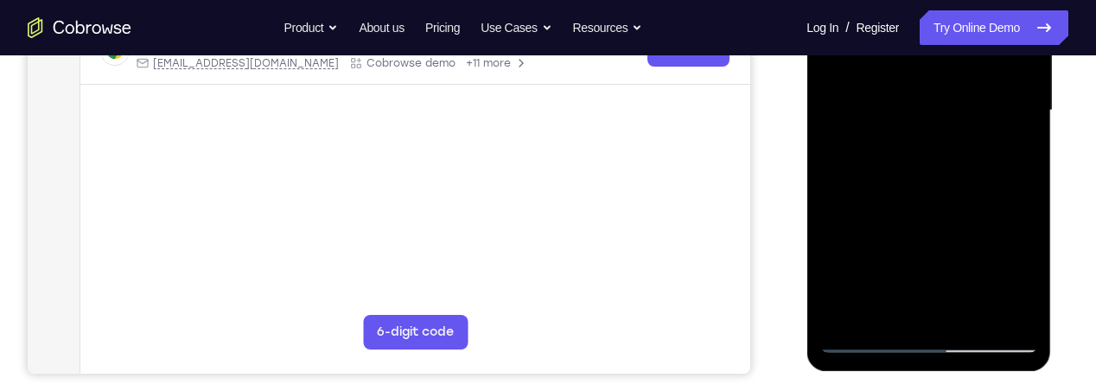
scroll to position [443, 0]
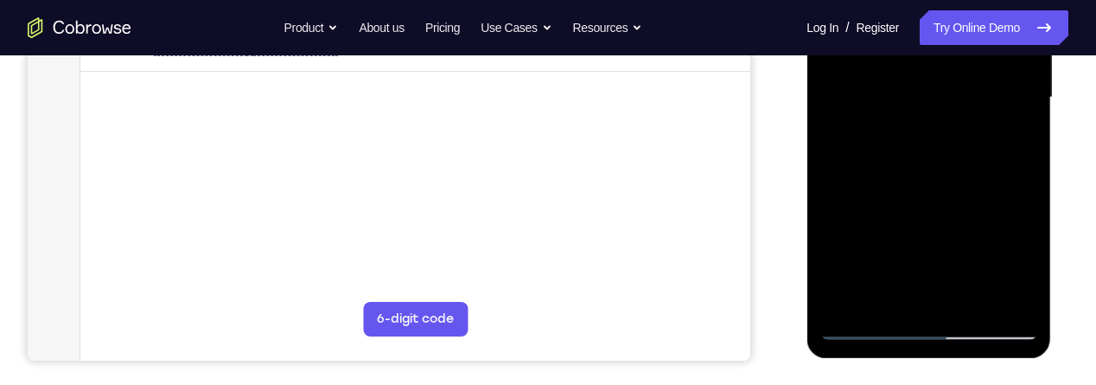
click at [919, 292] on div at bounding box center [928, 98] width 218 height 484
click at [938, 143] on div at bounding box center [928, 98] width 218 height 484
click at [928, 143] on div at bounding box center [928, 98] width 218 height 484
click at [1033, 270] on div at bounding box center [928, 98] width 218 height 484
click at [1027, 263] on div at bounding box center [928, 98] width 218 height 484
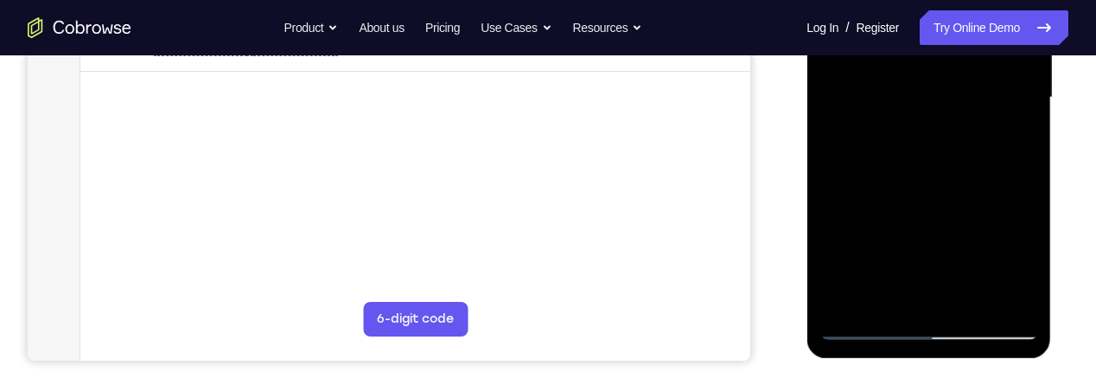
click at [965, 143] on div at bounding box center [928, 98] width 218 height 484
click at [1022, 143] on div at bounding box center [928, 98] width 218 height 484
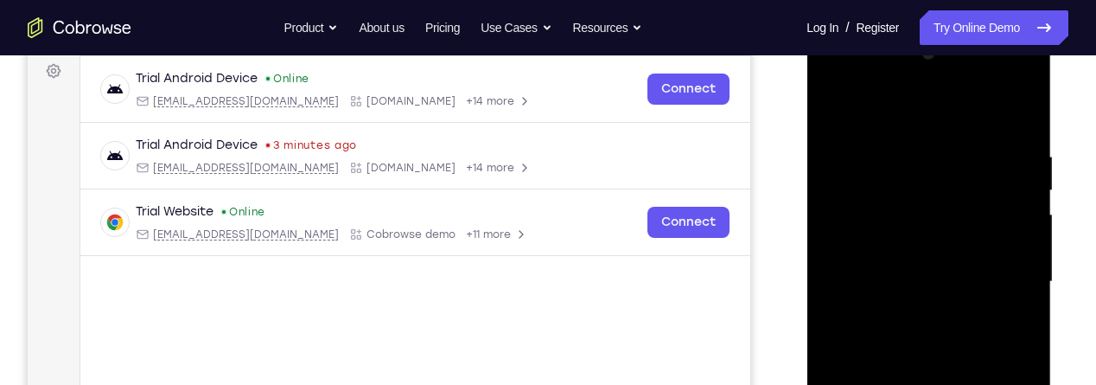
scroll to position [226, 0]
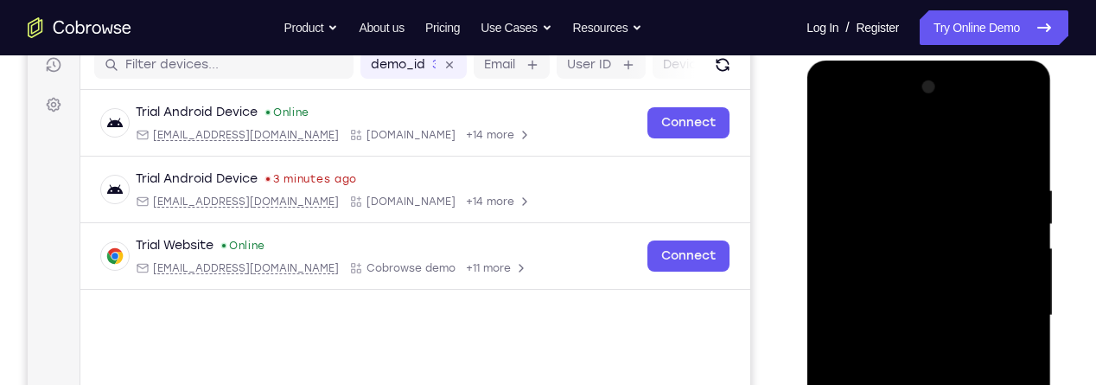
click at [839, 143] on div at bounding box center [928, 315] width 218 height 484
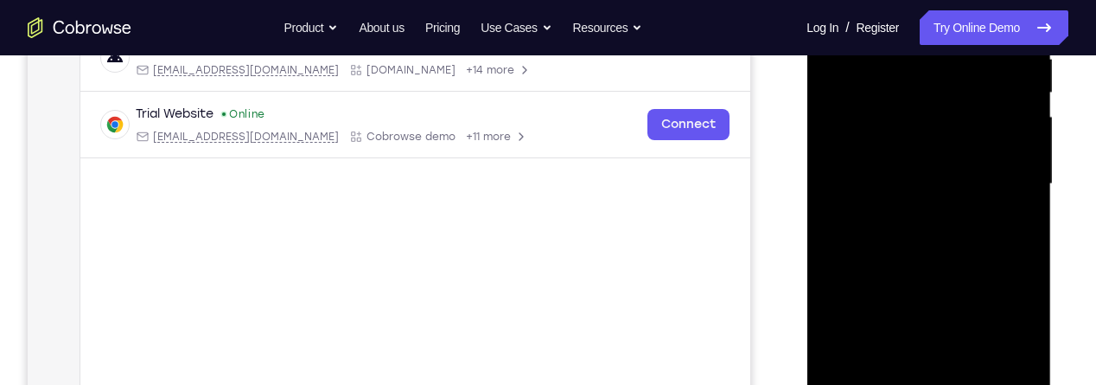
scroll to position [357, 0]
click at [976, 280] on div at bounding box center [928, 184] width 218 height 484
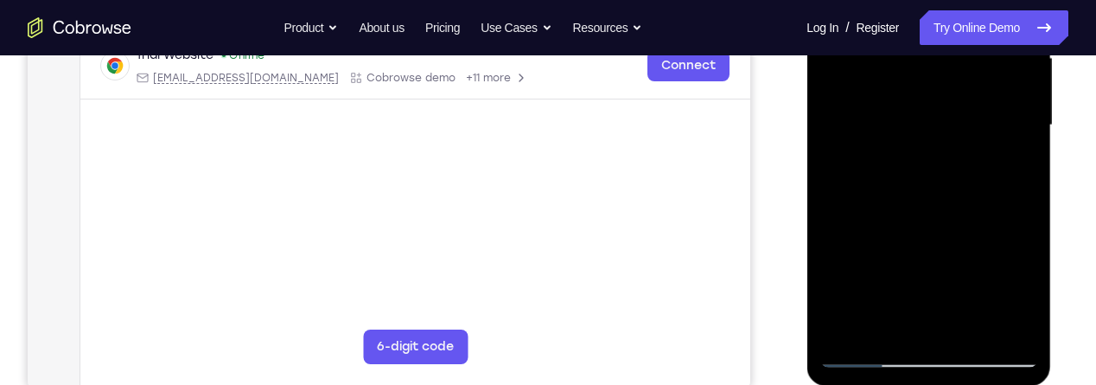
scroll to position [417, 0]
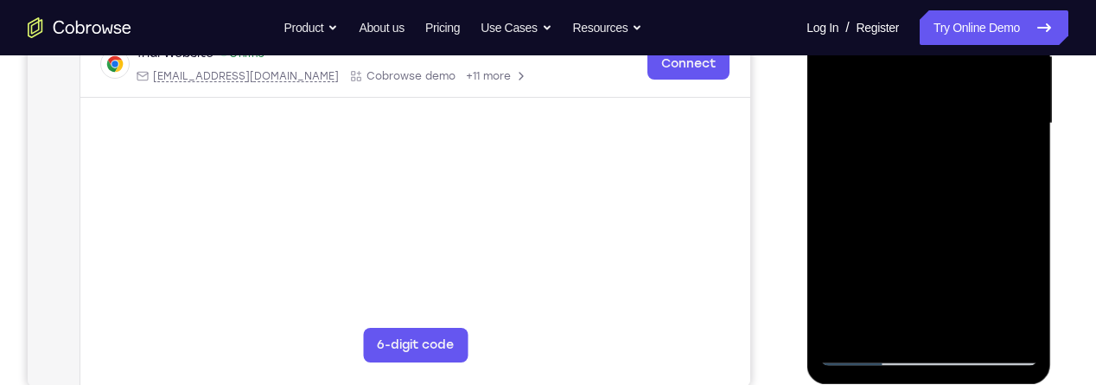
click at [908, 293] on div at bounding box center [928, 124] width 218 height 484
click at [911, 294] on div at bounding box center [928, 124] width 218 height 484
click at [907, 286] on div at bounding box center [928, 124] width 218 height 484
click at [1023, 286] on div at bounding box center [928, 124] width 218 height 484
click at [1022, 160] on div at bounding box center [928, 124] width 218 height 484
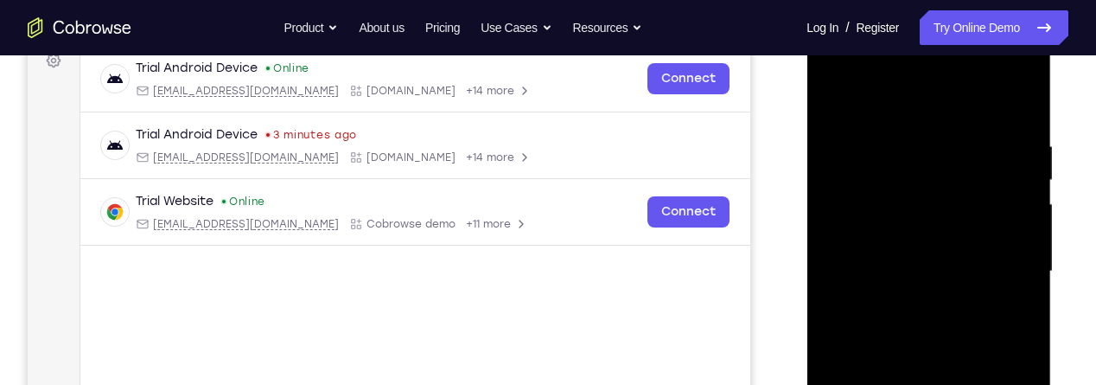
scroll to position [266, 0]
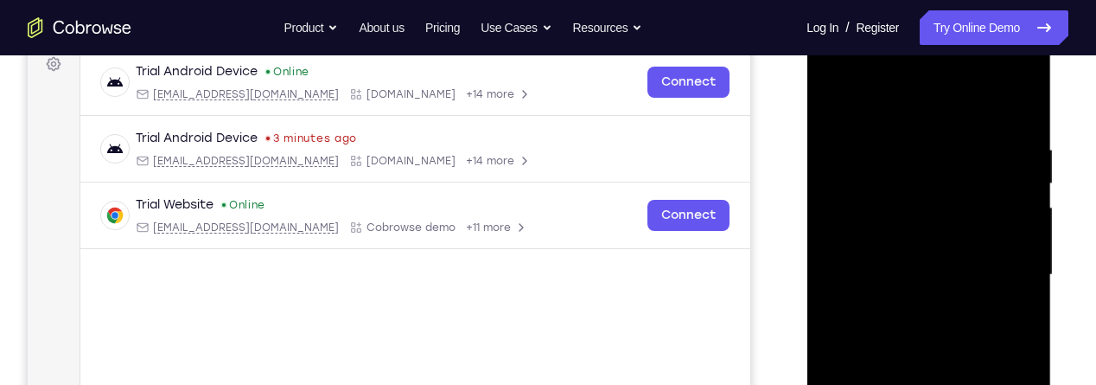
click at [836, 111] on div at bounding box center [928, 275] width 218 height 484
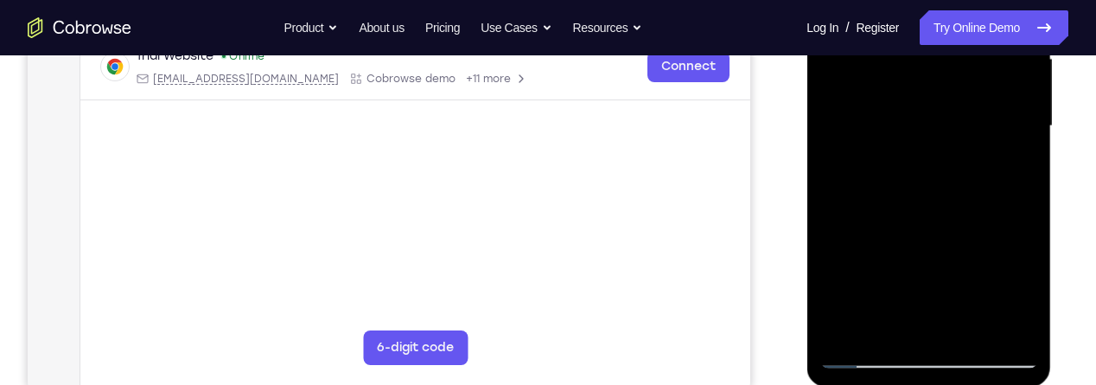
scroll to position [420, 0]
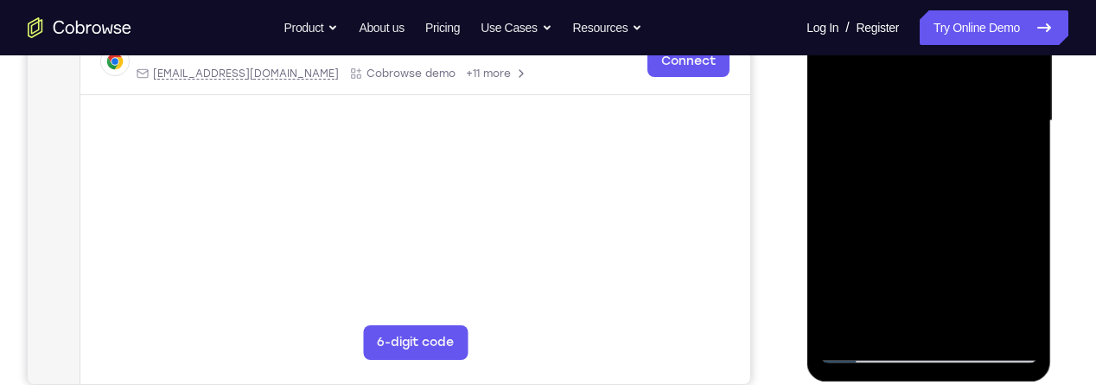
click at [988, 265] on div at bounding box center [928, 121] width 218 height 484
click at [905, 286] on div at bounding box center [928, 121] width 218 height 484
click at [902, 294] on div at bounding box center [928, 121] width 218 height 484
click at [1020, 169] on div at bounding box center [928, 121] width 218 height 484
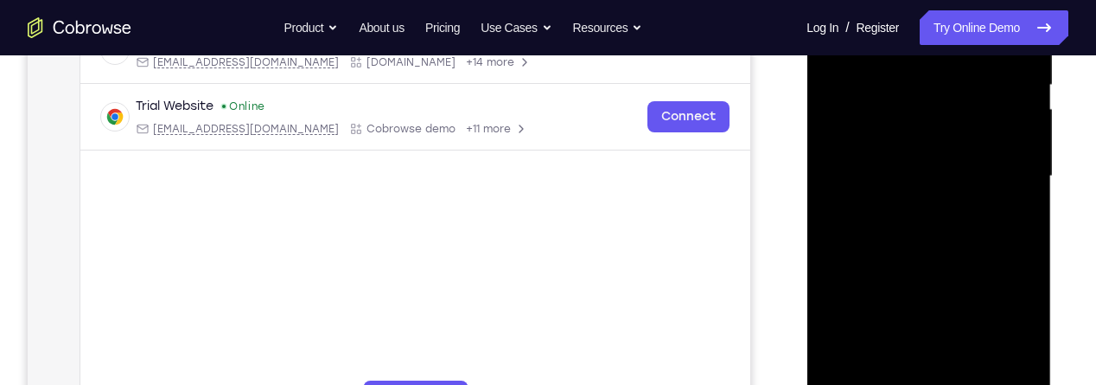
scroll to position [363, 0]
click at [896, 194] on div at bounding box center [928, 178] width 218 height 484
click at [901, 343] on div at bounding box center [928, 178] width 218 height 484
click at [936, 256] on div at bounding box center [928, 178] width 218 height 484
click at [1023, 222] on div at bounding box center [928, 178] width 218 height 484
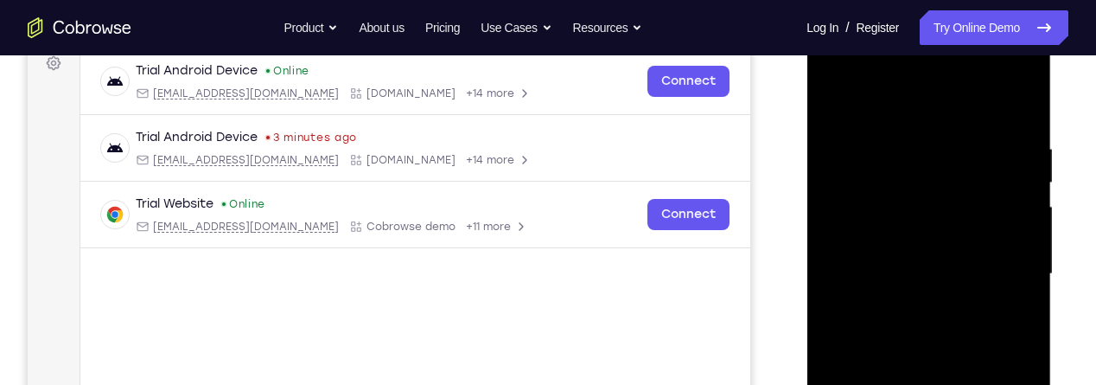
scroll to position [219, 0]
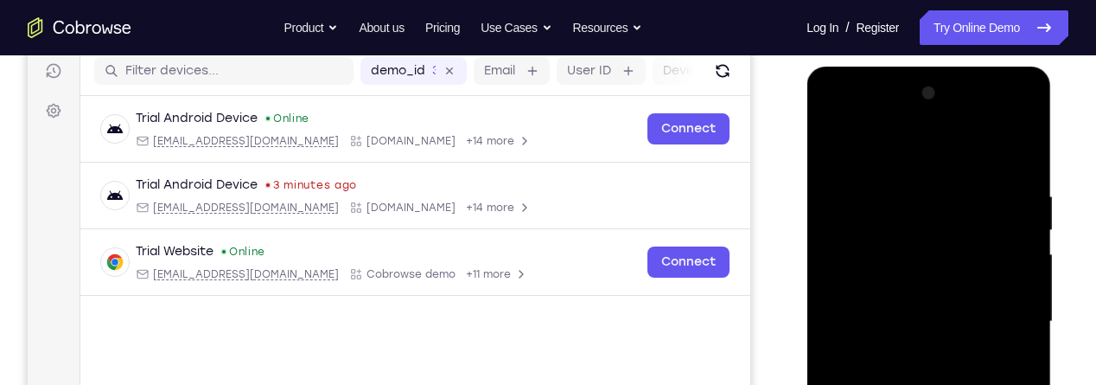
click at [843, 151] on div at bounding box center [928, 321] width 218 height 484
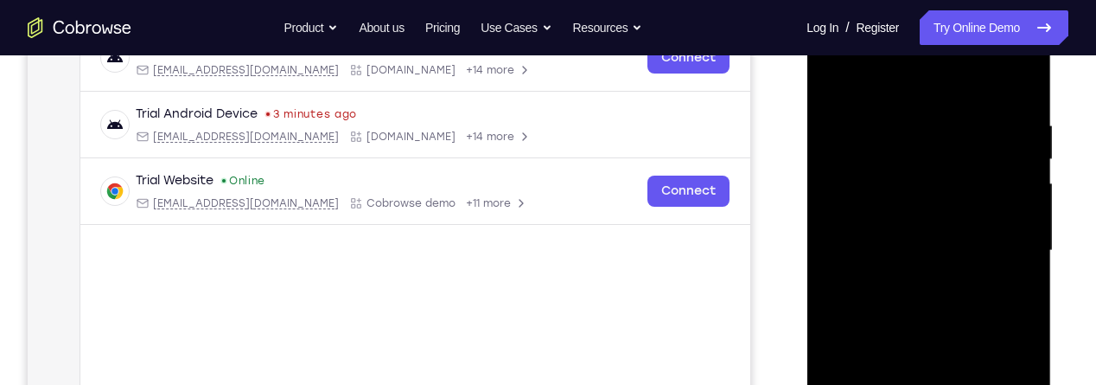
scroll to position [292, 0]
click at [844, 76] on div at bounding box center [928, 249] width 218 height 484
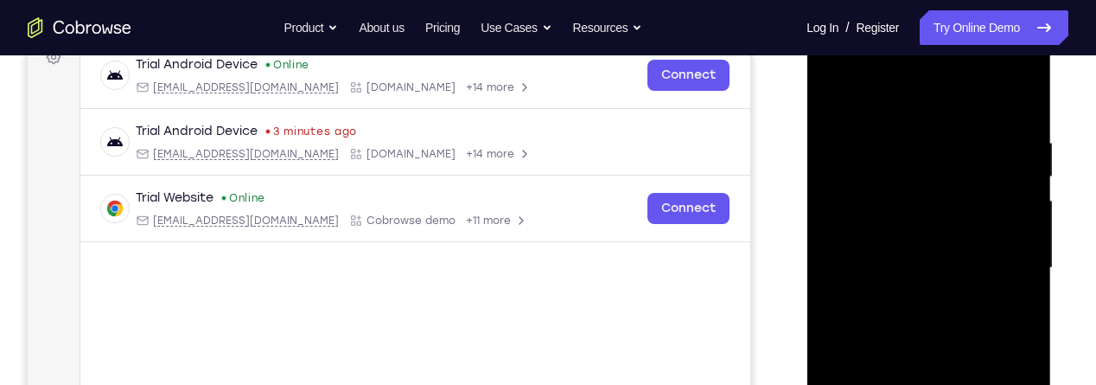
scroll to position [266, 0]
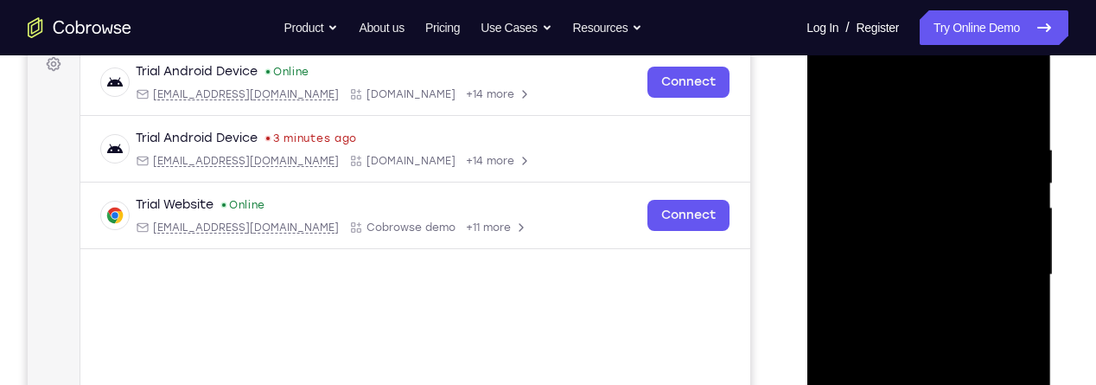
click at [1034, 105] on div at bounding box center [928, 275] width 218 height 484
click at [913, 143] on div at bounding box center [928, 275] width 218 height 484
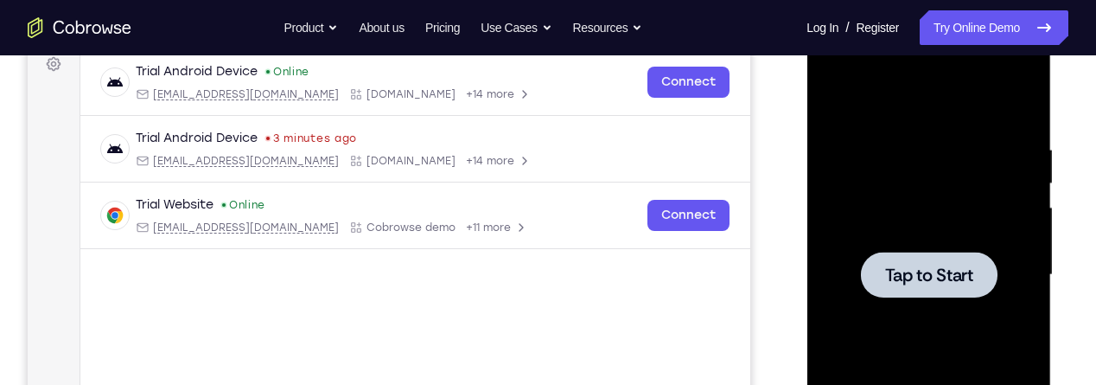
click at [974, 287] on div at bounding box center [928, 274] width 137 height 46
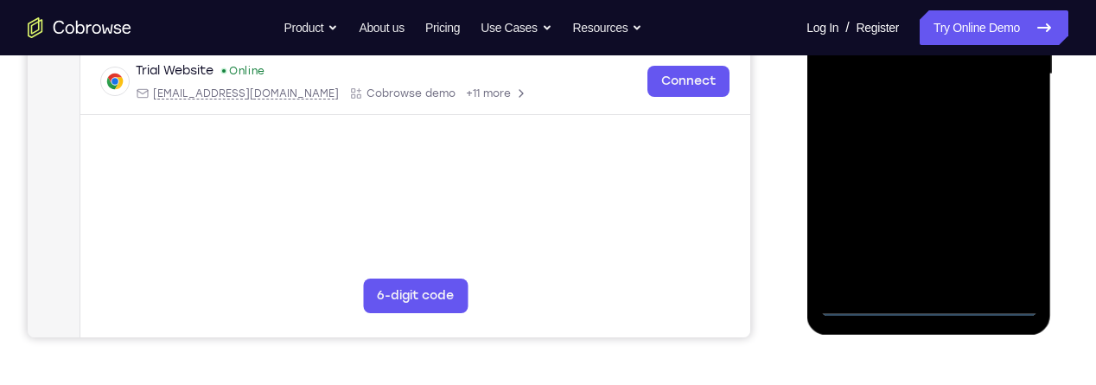
scroll to position [479, 0]
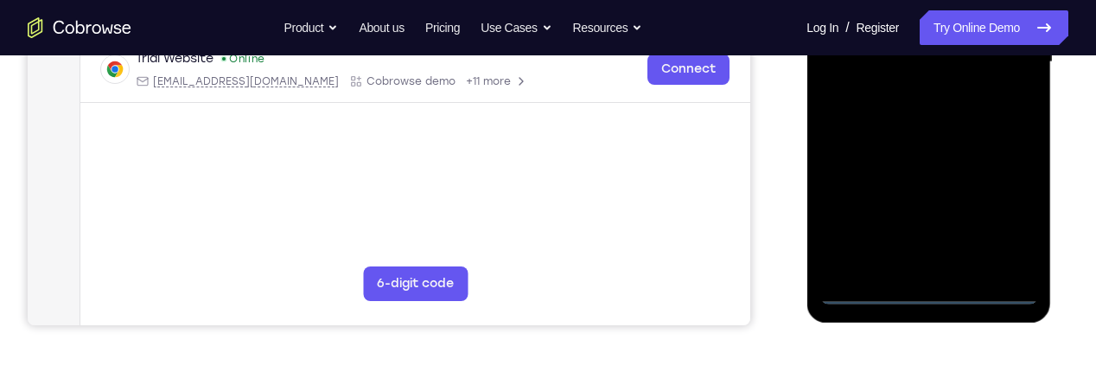
click at [932, 296] on div at bounding box center [928, 62] width 218 height 484
click at [1017, 222] on div at bounding box center [928, 62] width 218 height 484
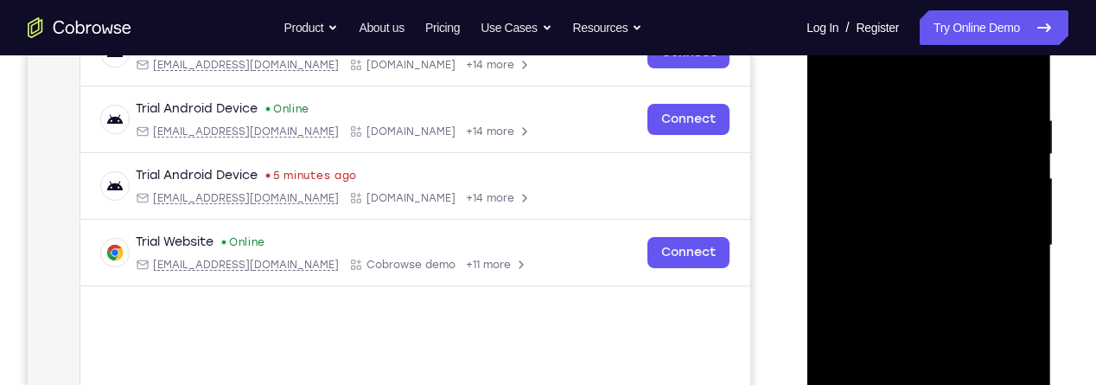
scroll to position [294, 0]
click at [961, 72] on div at bounding box center [928, 247] width 218 height 484
click at [1015, 251] on div at bounding box center [928, 247] width 218 height 484
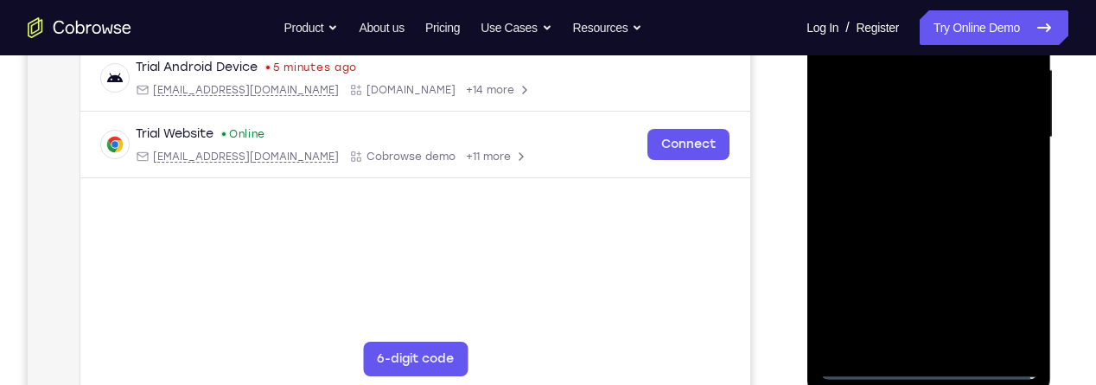
scroll to position [408, 0]
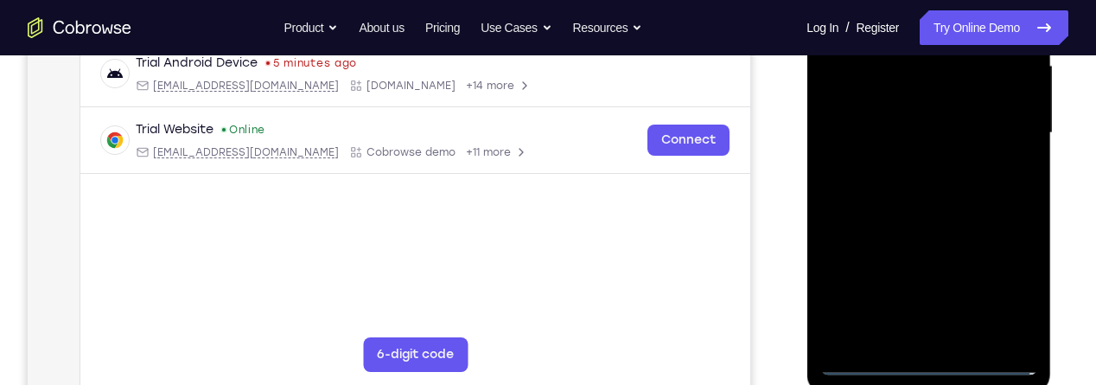
click at [919, 168] on div at bounding box center [928, 133] width 218 height 484
click at [993, 115] on div at bounding box center [928, 133] width 218 height 484
click at [970, 105] on div at bounding box center [928, 133] width 218 height 484
click at [992, 137] on div at bounding box center [928, 133] width 218 height 484
click at [1004, 195] on div at bounding box center [928, 133] width 218 height 484
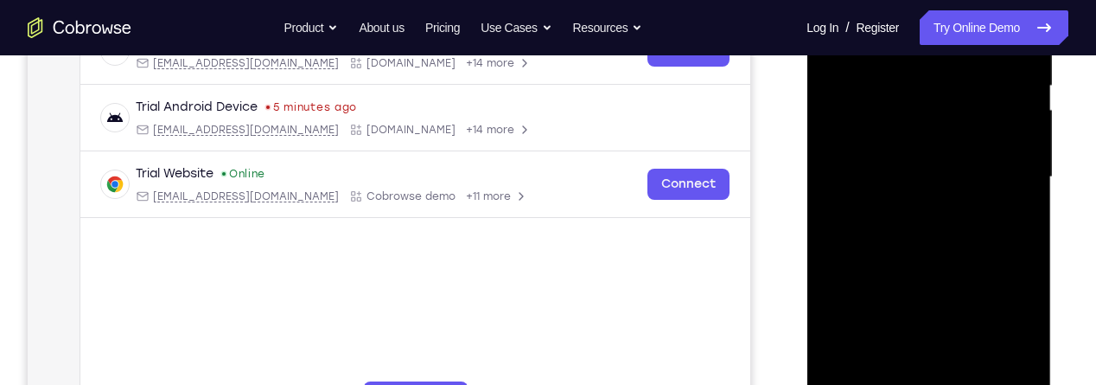
scroll to position [363, 0]
click at [992, 223] on div at bounding box center [928, 178] width 218 height 484
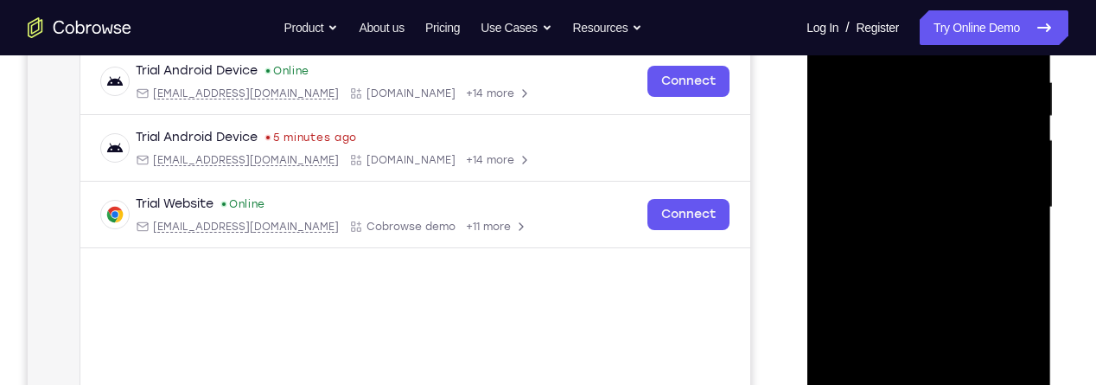
scroll to position [333, 0]
click at [979, 283] on div at bounding box center [928, 208] width 218 height 484
click at [987, 287] on div at bounding box center [928, 208] width 218 height 484
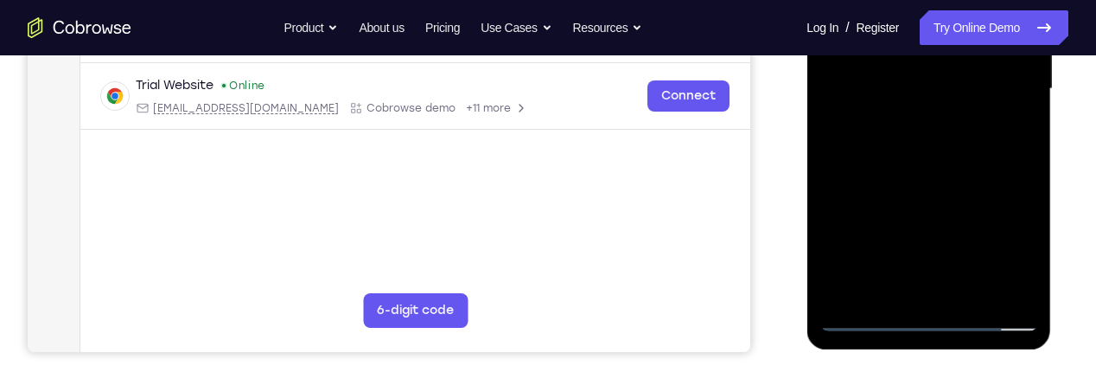
scroll to position [456, 0]
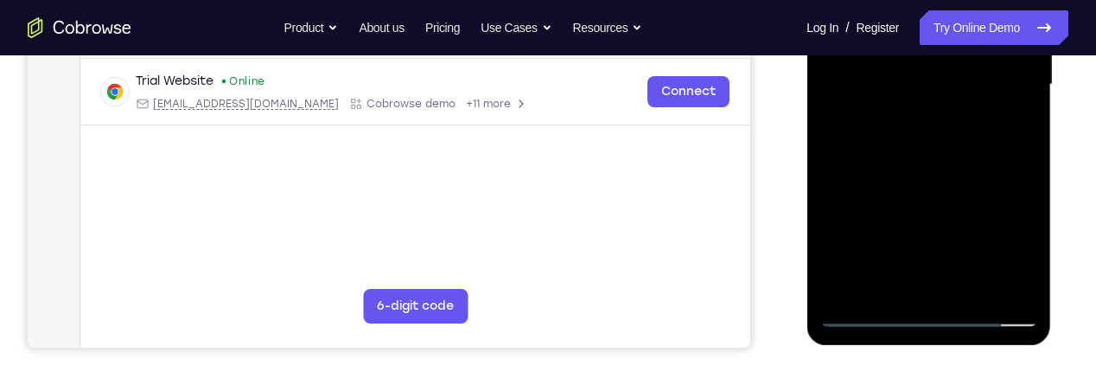
click at [981, 294] on div at bounding box center [928, 85] width 218 height 484
click at [971, 180] on div at bounding box center [928, 85] width 218 height 484
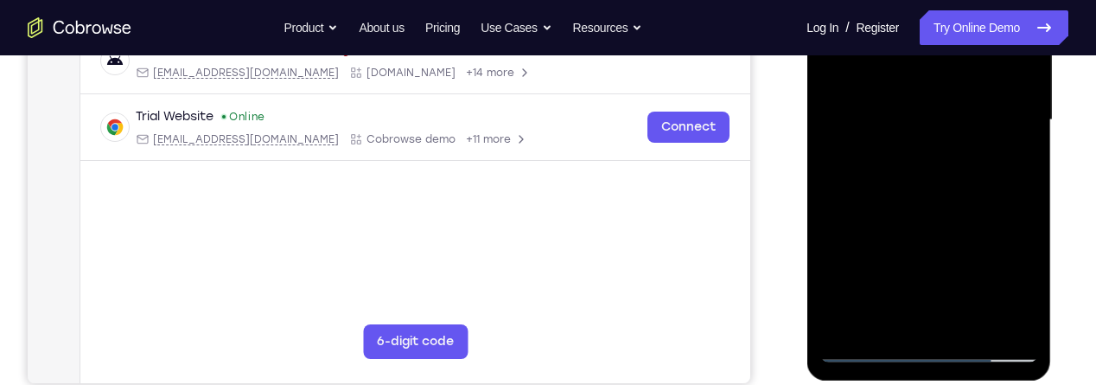
scroll to position [422, 0]
